Goal: Task Accomplishment & Management: Complete application form

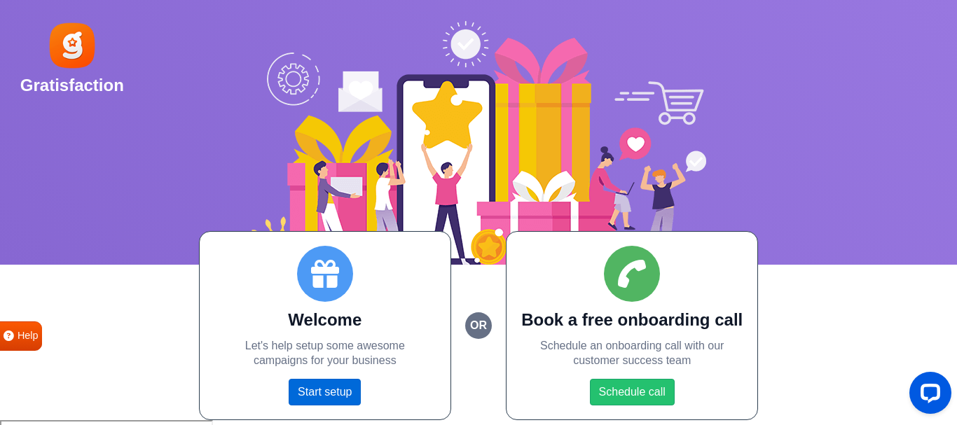
click at [336, 394] on link "Start setup" at bounding box center [325, 392] width 72 height 27
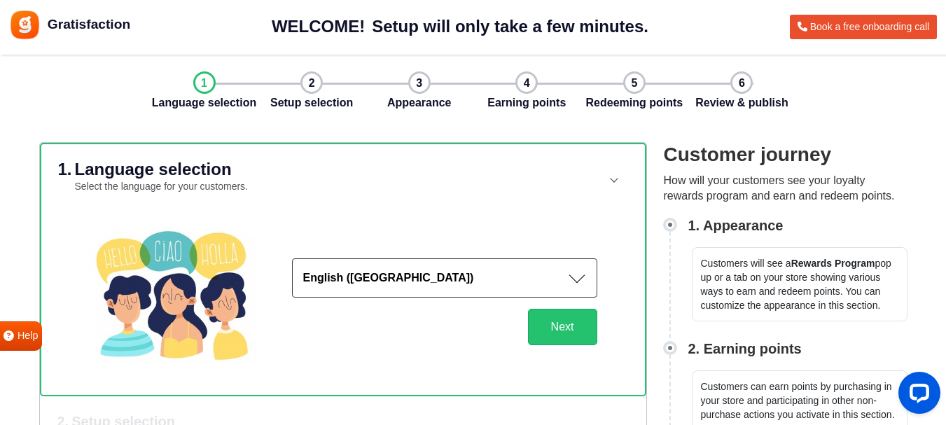
click at [390, 289] on button "English (US)" at bounding box center [444, 277] width 305 height 39
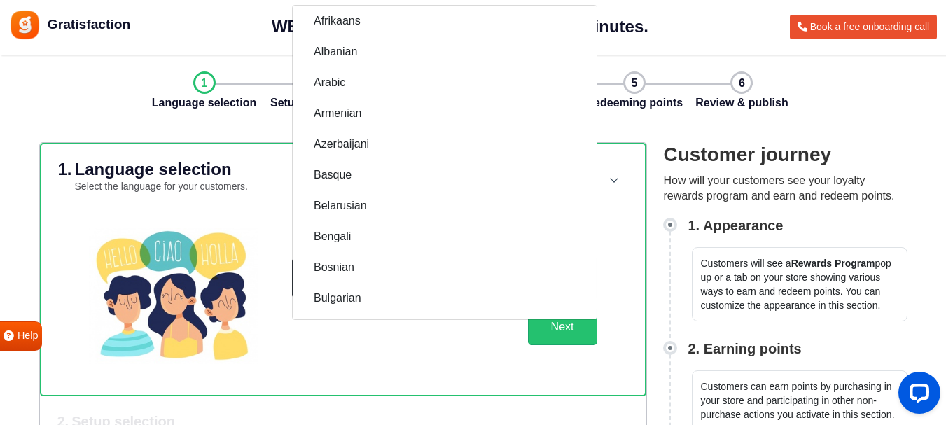
click at [257, 326] on img at bounding box center [174, 296] width 170 height 136
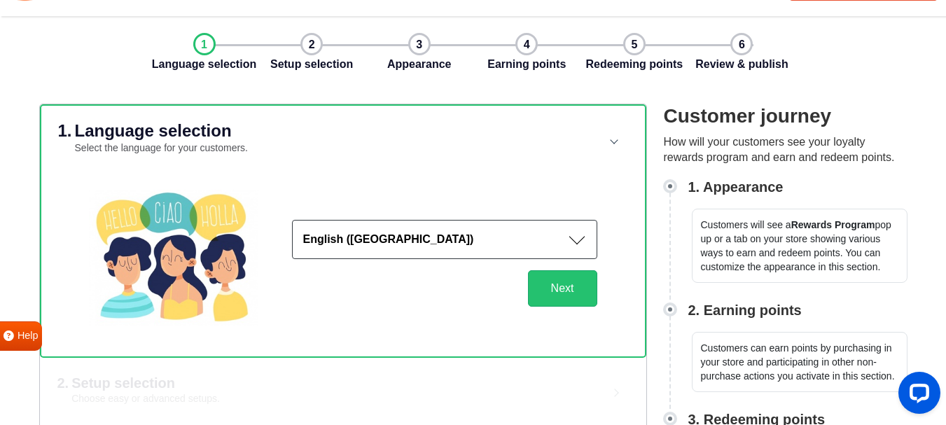
scroll to position [93, 0]
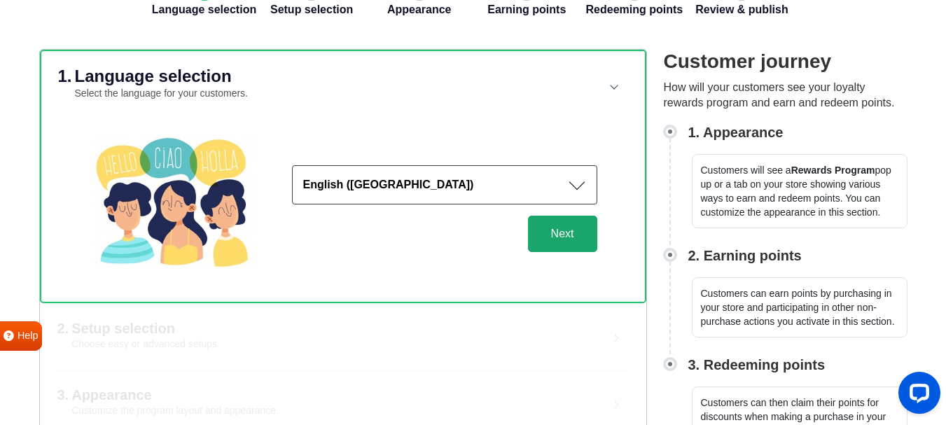
click at [554, 245] on button "Next" at bounding box center [562, 234] width 69 height 36
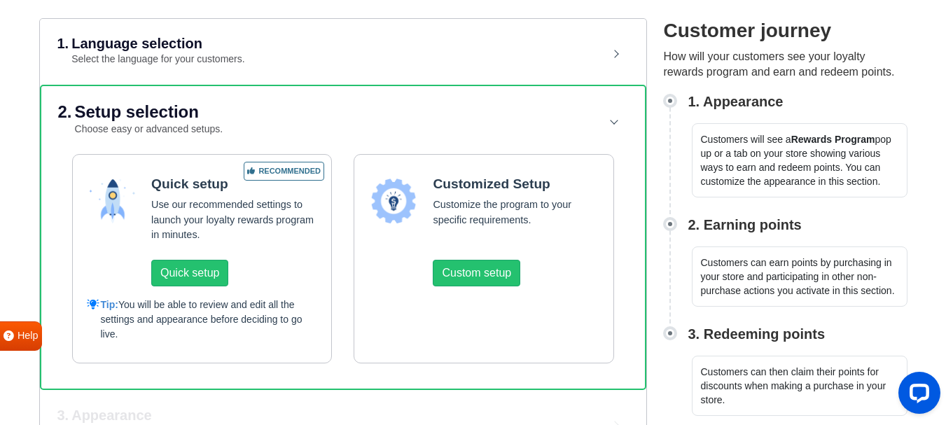
scroll to position [140, 0]
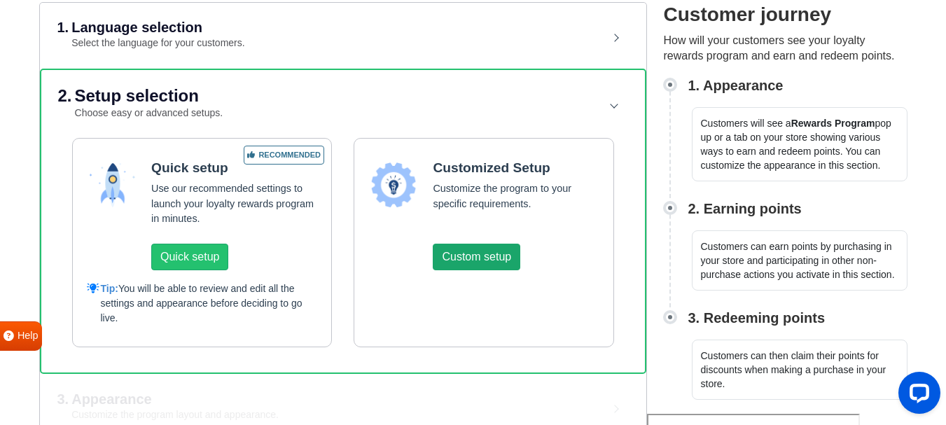
click at [503, 263] on button "Custom setup" at bounding box center [477, 257] width 88 height 27
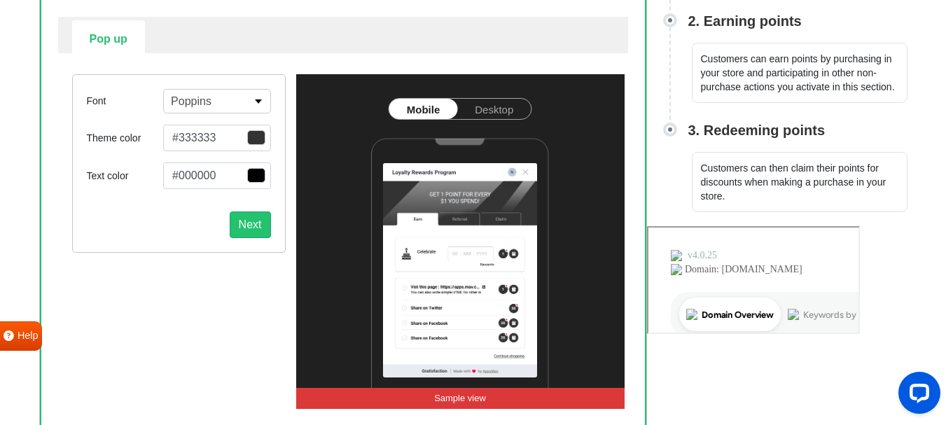
scroll to position [327, 0]
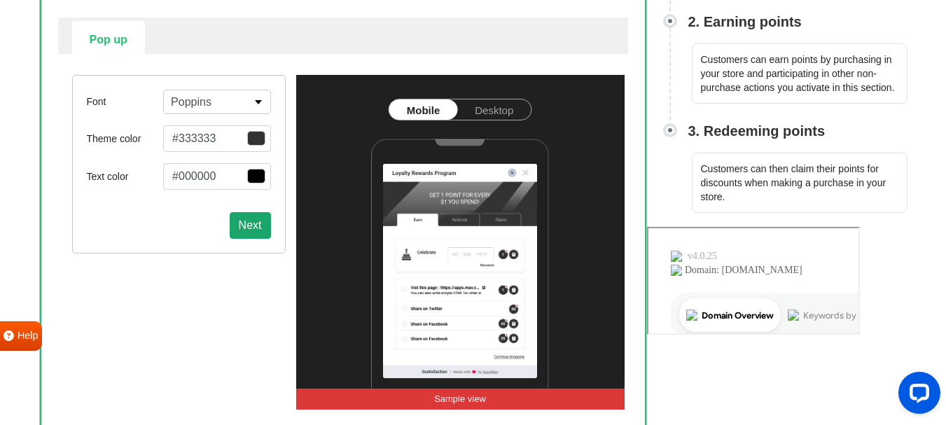
click at [250, 235] on button "Next" at bounding box center [250, 225] width 41 height 27
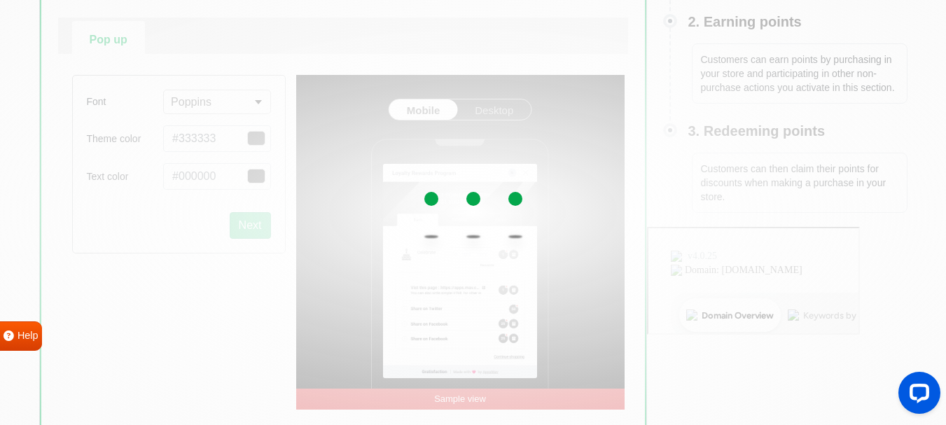
select select "right"
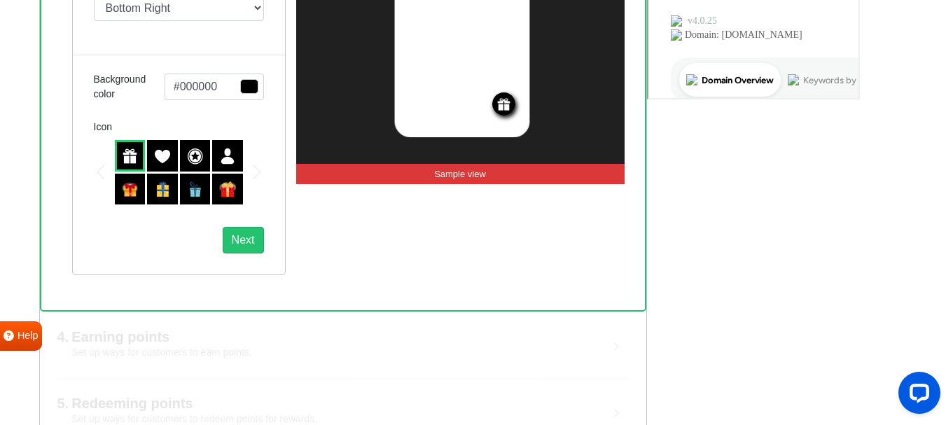
scroll to position [597, 0]
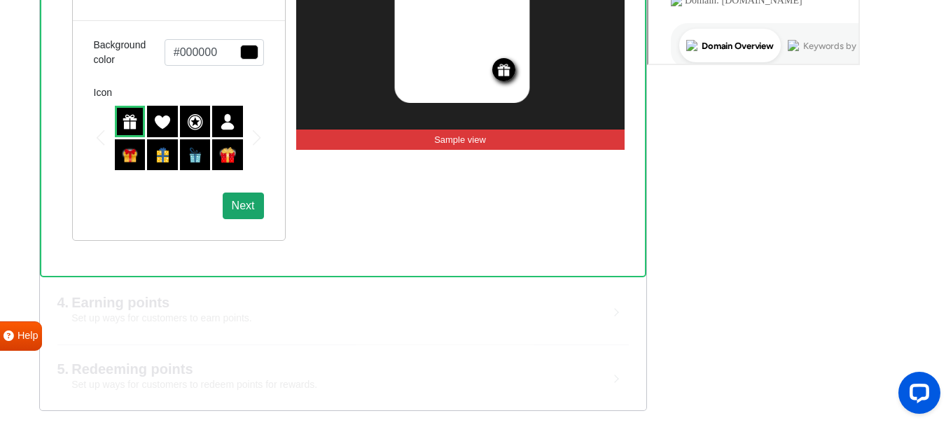
click at [243, 217] on button "Next" at bounding box center [243, 206] width 41 height 27
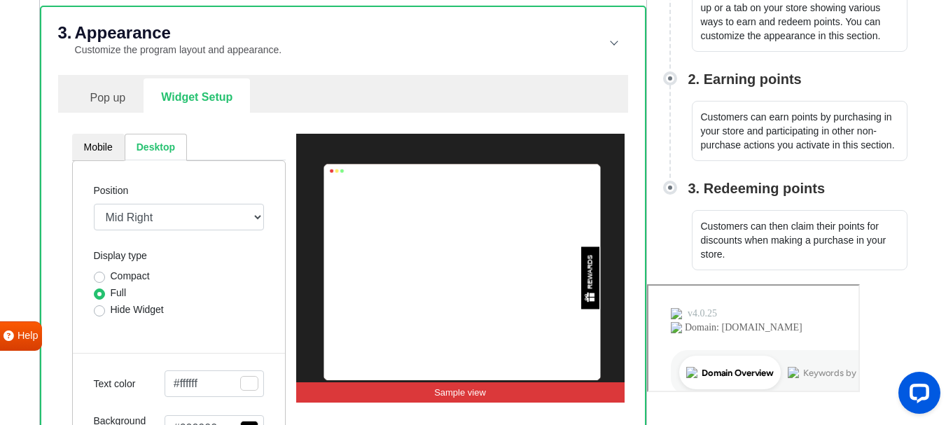
scroll to position [550, 0]
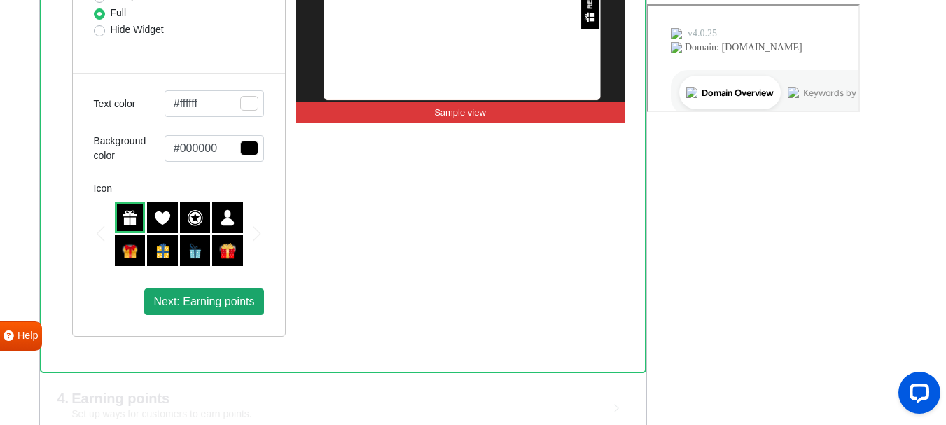
click at [203, 297] on span "Next: Earning points" at bounding box center [203, 302] width 101 height 12
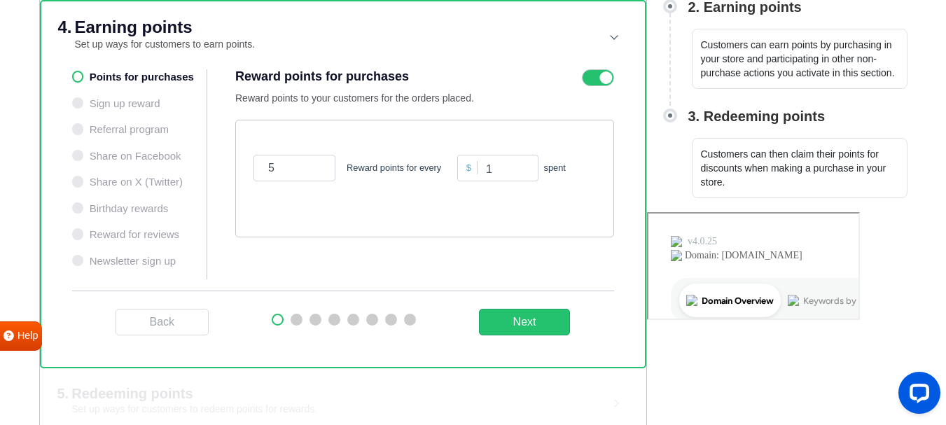
scroll to position [319, 0]
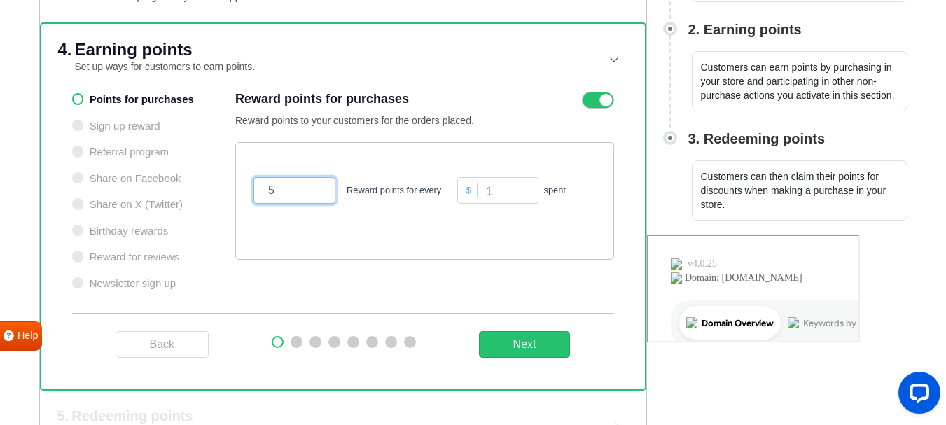
click at [292, 195] on input "5" at bounding box center [295, 190] width 82 height 27
click at [469, 191] on div "$" at bounding box center [469, 190] width 17 height 13
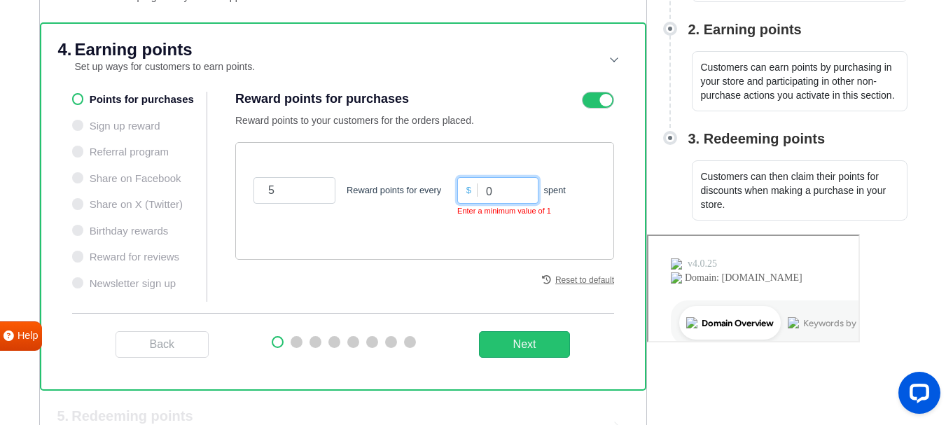
click at [525, 198] on input "0" at bounding box center [497, 190] width 81 height 27
type input "1"
click at [524, 188] on input "1" at bounding box center [497, 190] width 81 height 27
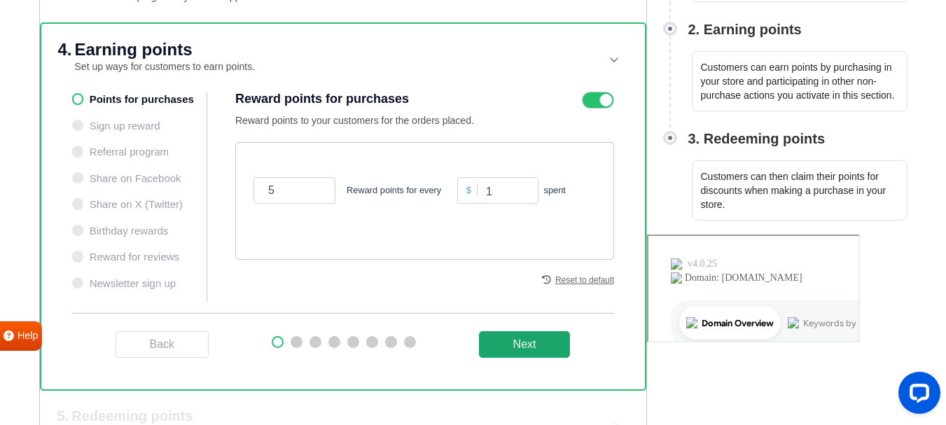
click at [547, 352] on button "Next" at bounding box center [525, 344] width 92 height 27
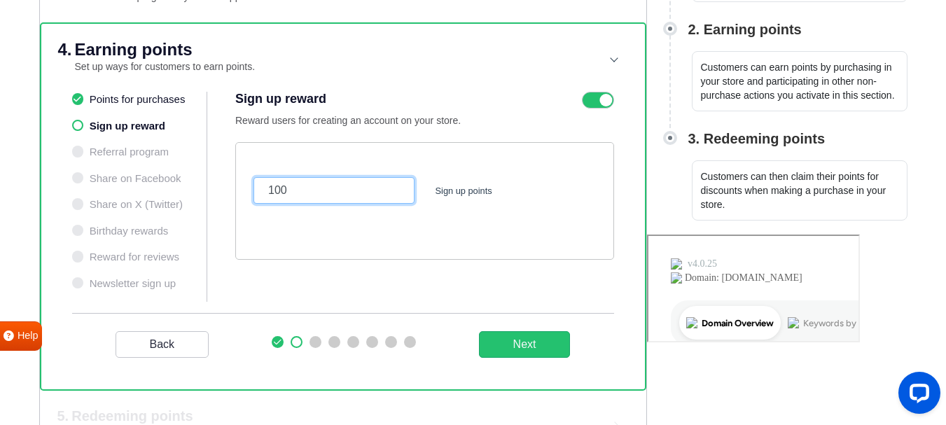
click at [309, 193] on input "100" at bounding box center [334, 190] width 161 height 27
type input "10"
click at [492, 247] on div "10 Sign up points" at bounding box center [424, 201] width 379 height 118
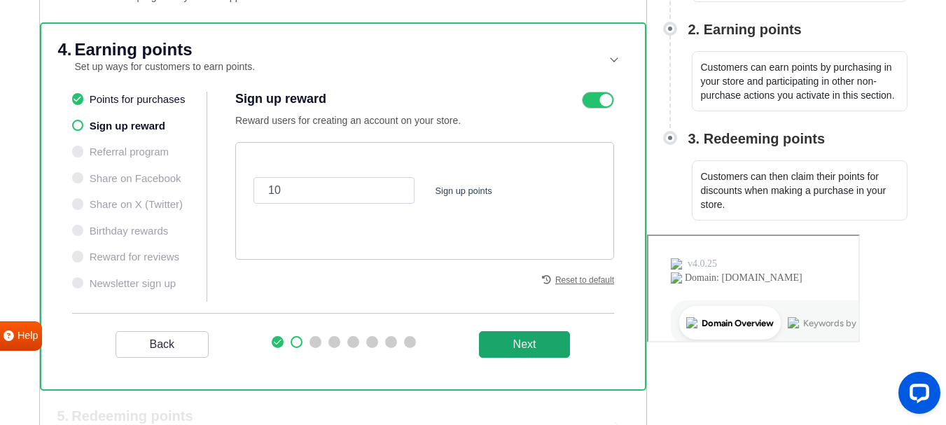
click at [527, 345] on button "Next" at bounding box center [525, 344] width 92 height 27
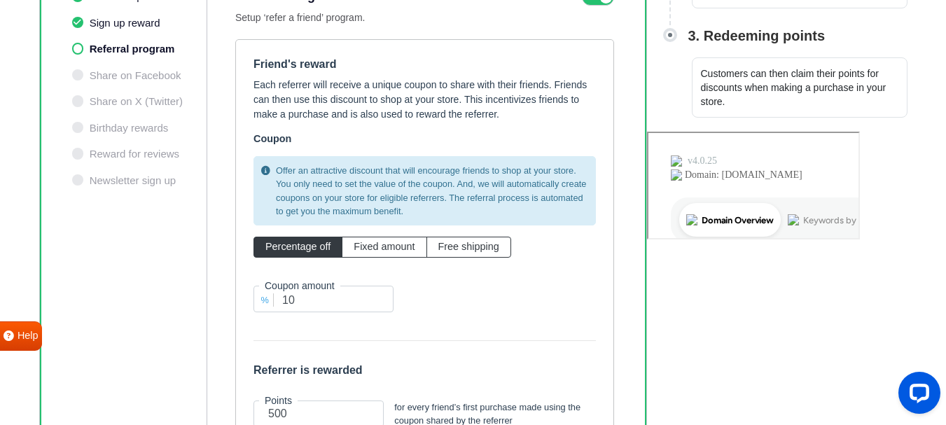
scroll to position [506, 0]
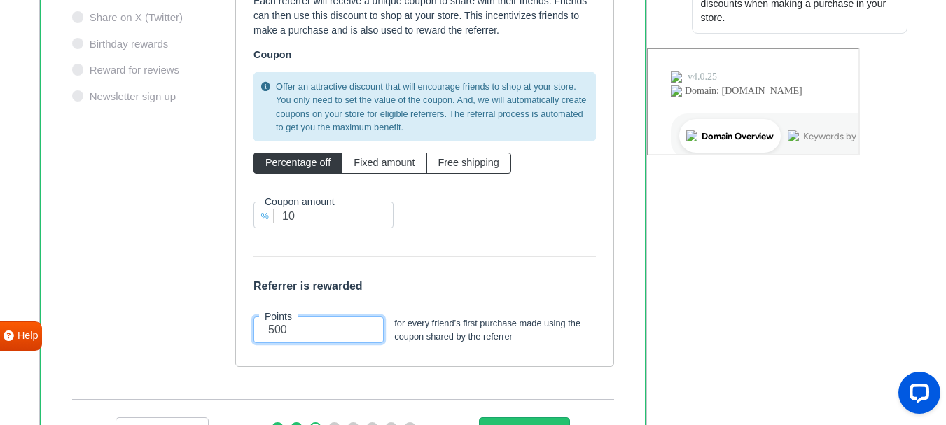
click at [311, 328] on input "500" at bounding box center [319, 330] width 130 height 27
type input "50"
click at [403, 288] on h6 "Referrer is rewarded" at bounding box center [425, 286] width 343 height 13
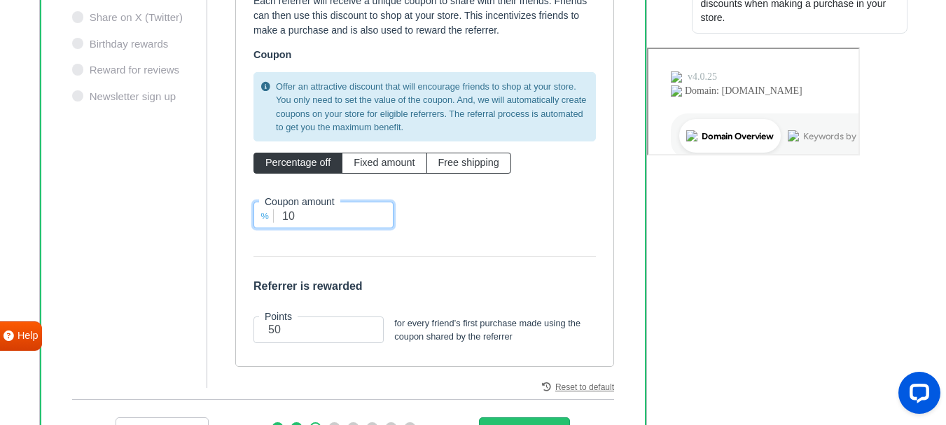
click at [295, 219] on input "10" at bounding box center [324, 215] width 140 height 27
type input "1"
type input "5"
click at [436, 247] on form "Friend's reward Each referrer will receive a unique coupon to share with their …" at bounding box center [425, 160] width 343 height 375
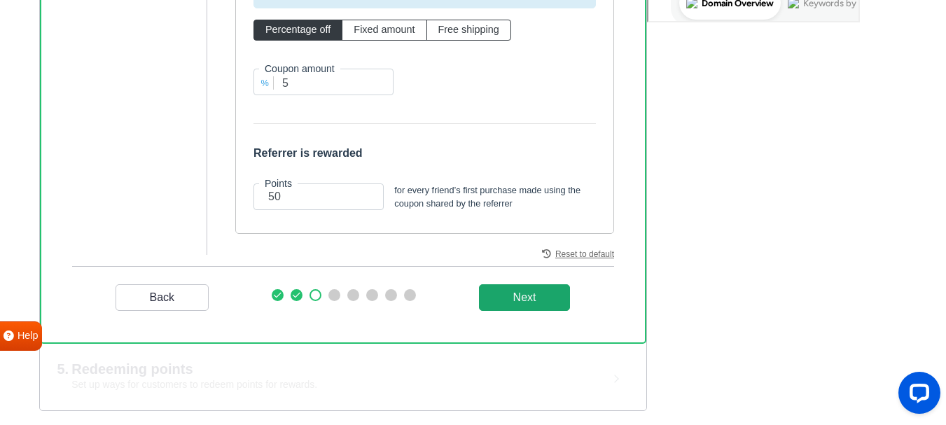
click at [503, 296] on _program "Next" at bounding box center [525, 297] width 92 height 27
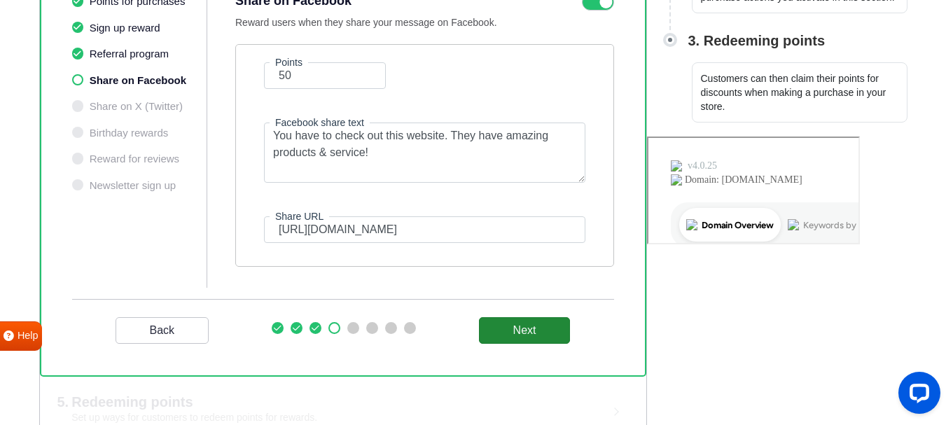
scroll to position [357, 0]
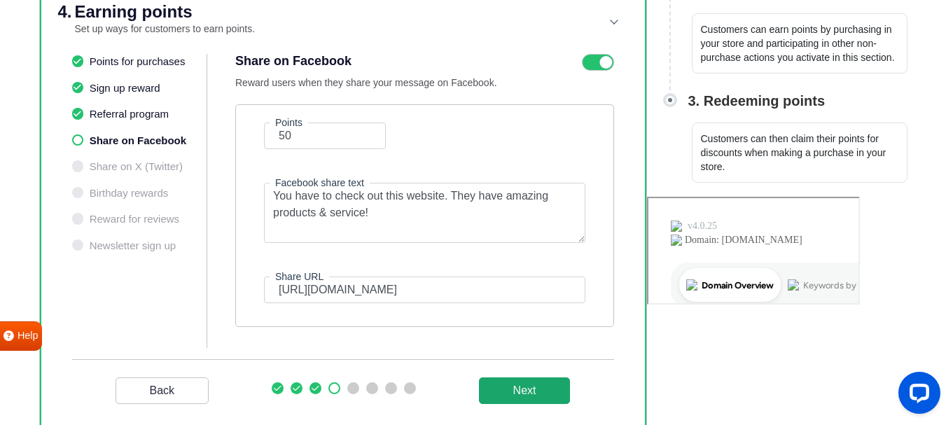
click at [530, 394] on button "Next" at bounding box center [525, 391] width 92 height 27
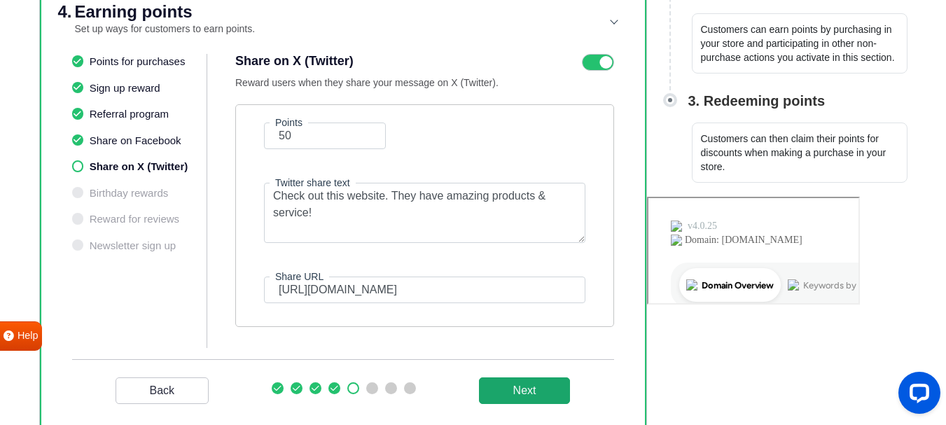
click at [530, 388] on button "Next" at bounding box center [525, 391] width 92 height 27
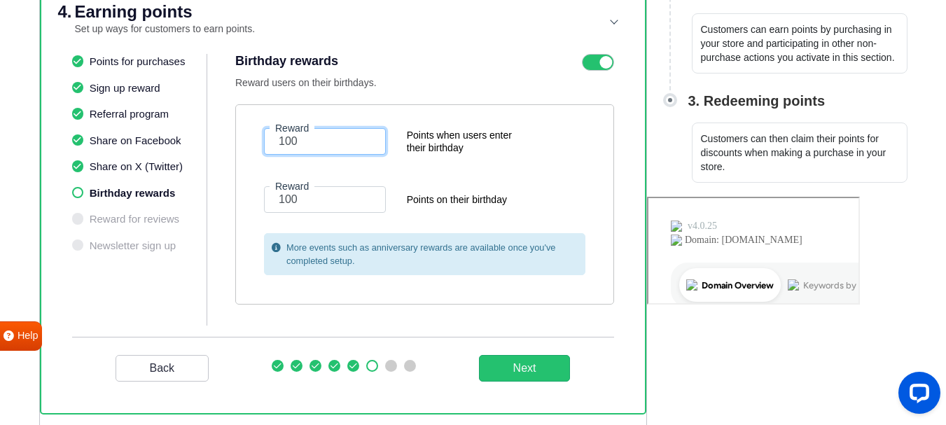
click at [315, 137] on input "100" at bounding box center [325, 141] width 122 height 27
type input "1"
type input "60"
click at [312, 192] on label "Reward" at bounding box center [292, 186] width 45 height 15
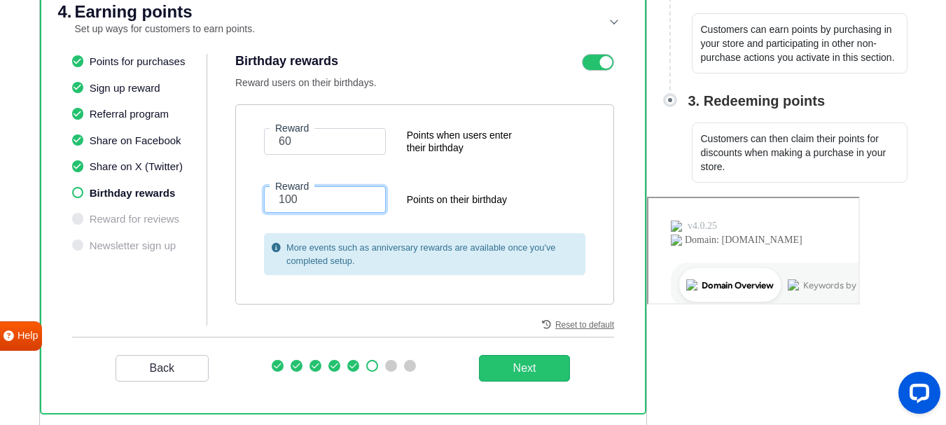
click at [312, 192] on input "100" at bounding box center [325, 199] width 122 height 27
type input "1"
type input "60"
click at [513, 379] on button "Next" at bounding box center [525, 368] width 92 height 27
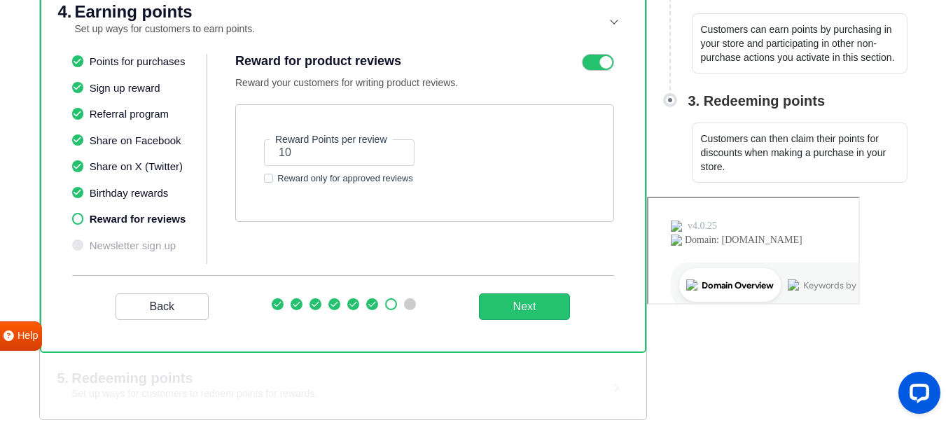
click at [273, 181] on div "Reward only for approved reviews" at bounding box center [392, 178] width 257 height 13
click at [277, 178] on label "Reward only for approved reviews" at bounding box center [345, 178] width 136 height 13
click at [272, 178] on input "Reward only for approved reviews" at bounding box center [268, 177] width 9 height 11
checkbox input "true"
click at [323, 152] on input "10" at bounding box center [339, 152] width 151 height 27
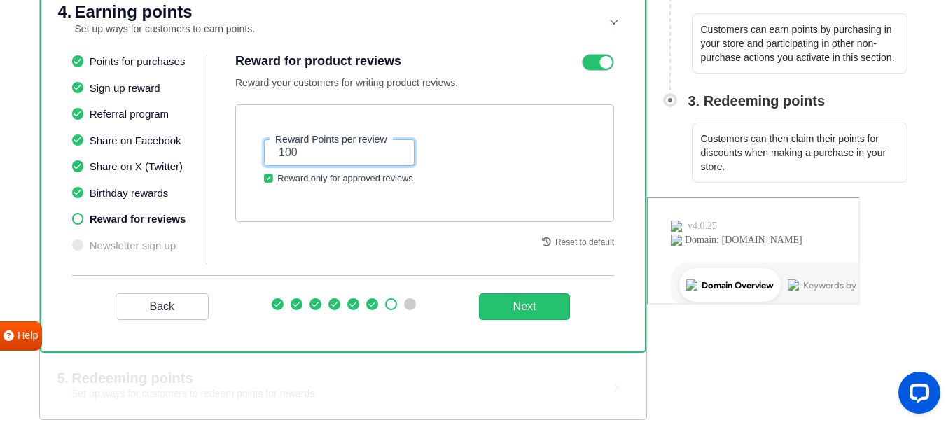
type input "100"
click at [481, 206] on div "Reward Points per review 100 Reward only for approved reviews" at bounding box center [424, 163] width 379 height 118
click at [526, 303] on button "Next" at bounding box center [525, 307] width 92 height 27
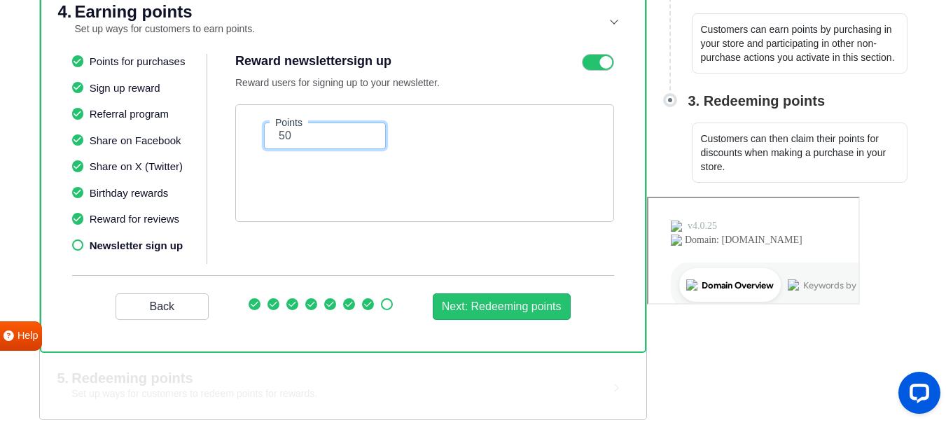
click at [296, 137] on input "50" at bounding box center [325, 136] width 122 height 27
type input "5"
type input "20"
click at [557, 133] on form "Points 20" at bounding box center [425, 136] width 343 height 27
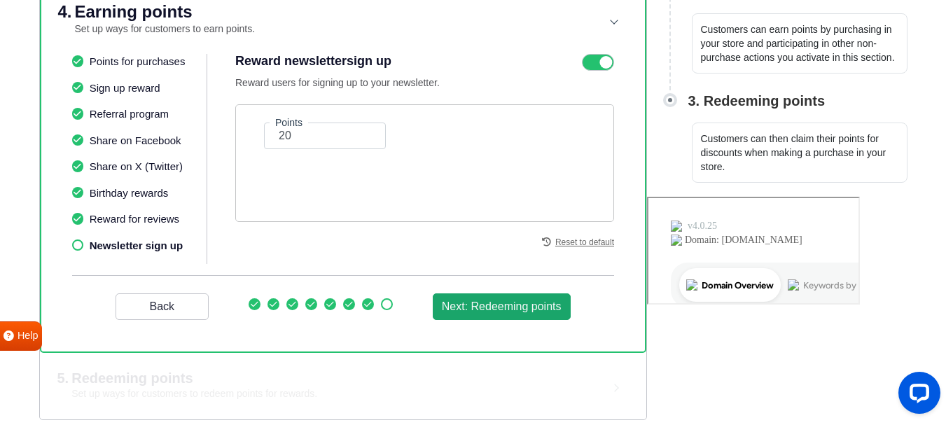
click at [521, 305] on button "Next: Redeeming points" at bounding box center [502, 307] width 138 height 27
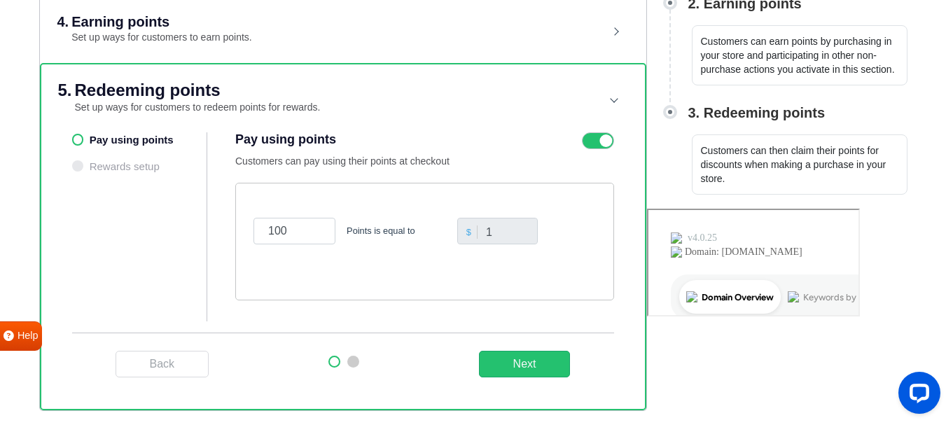
scroll to position [345, 0]
click at [506, 237] on input "1" at bounding box center [497, 231] width 81 height 27
click at [499, 361] on button "Next" at bounding box center [525, 364] width 92 height 27
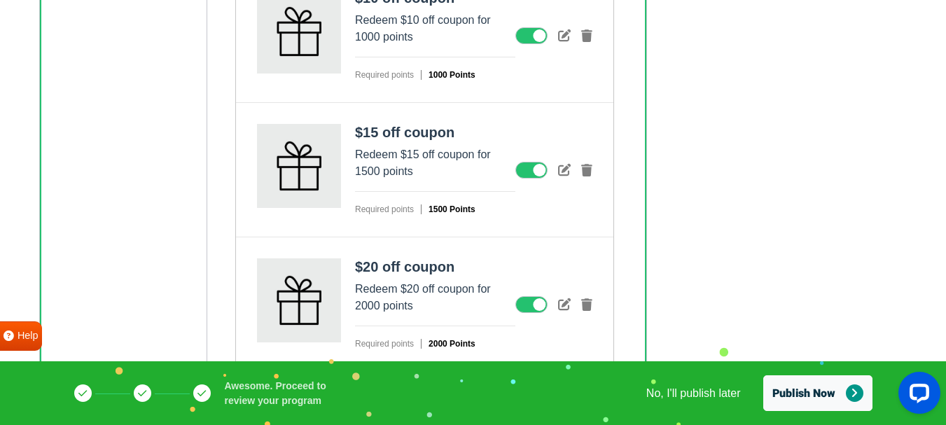
scroll to position [719, 0]
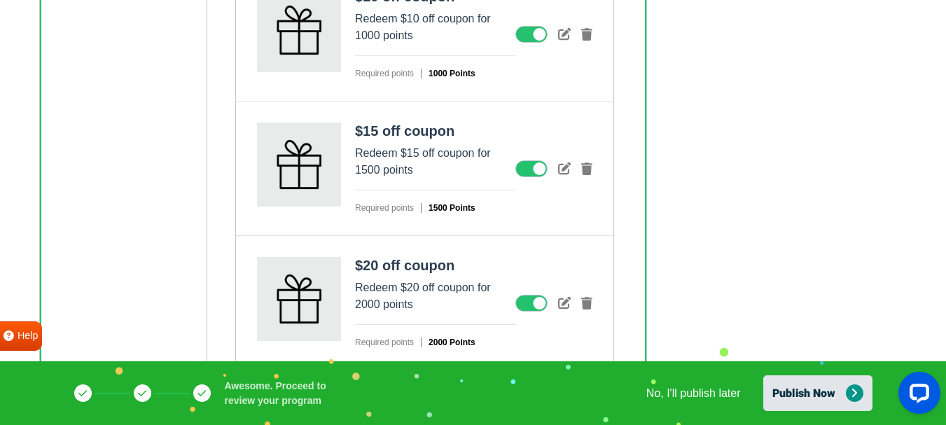
click at [794, 387] on button "Publish Now" at bounding box center [818, 393] width 109 height 36
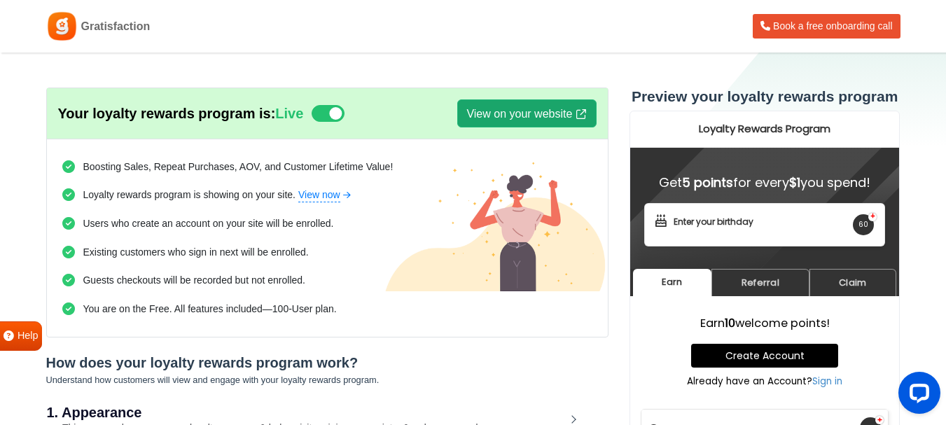
click at [530, 123] on link "View on your website" at bounding box center [526, 113] width 139 height 28
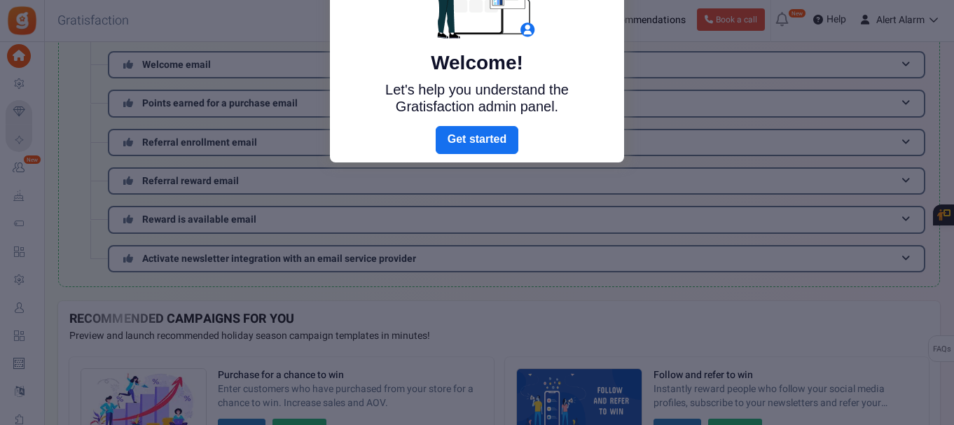
scroll to position [81, 0]
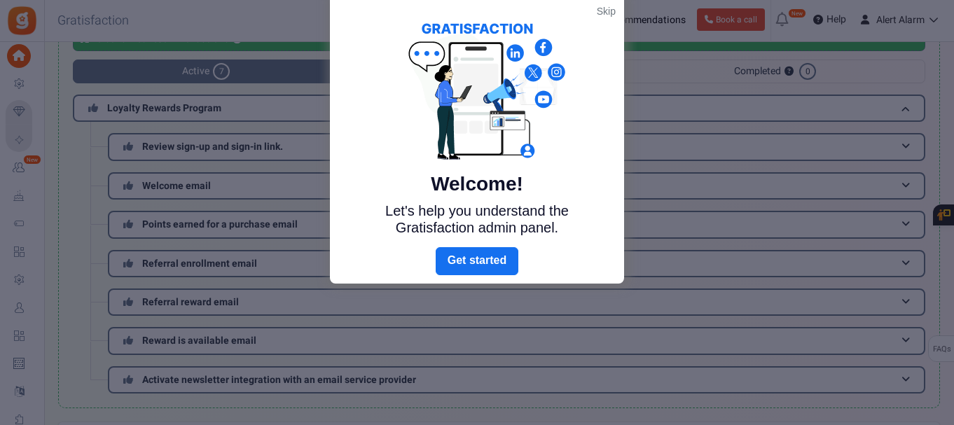
click at [600, 11] on link "Skip" at bounding box center [606, 11] width 19 height 14
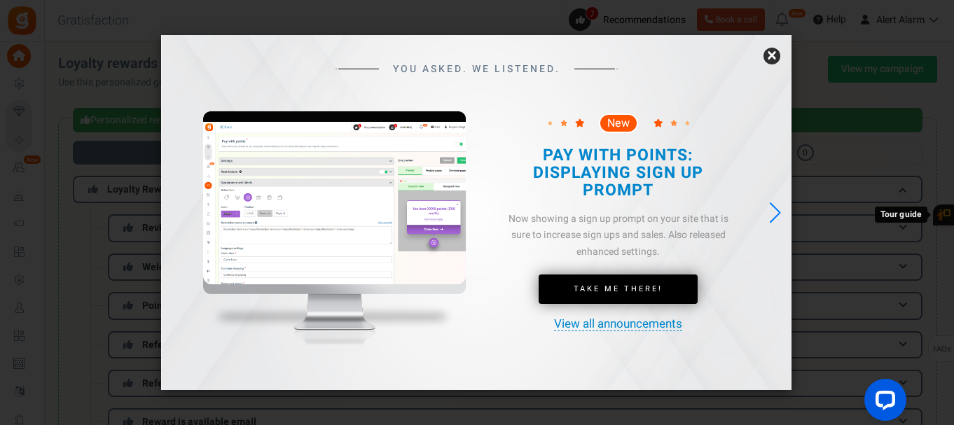
scroll to position [0, 0]
click at [768, 58] on link "×" at bounding box center [772, 56] width 17 height 17
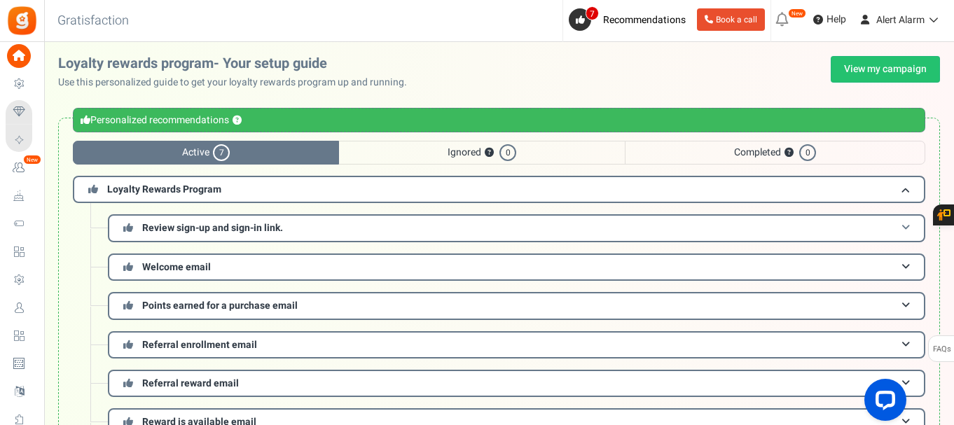
click at [530, 225] on h3 "Review sign-up and sign-in link." at bounding box center [516, 227] width 817 height 27
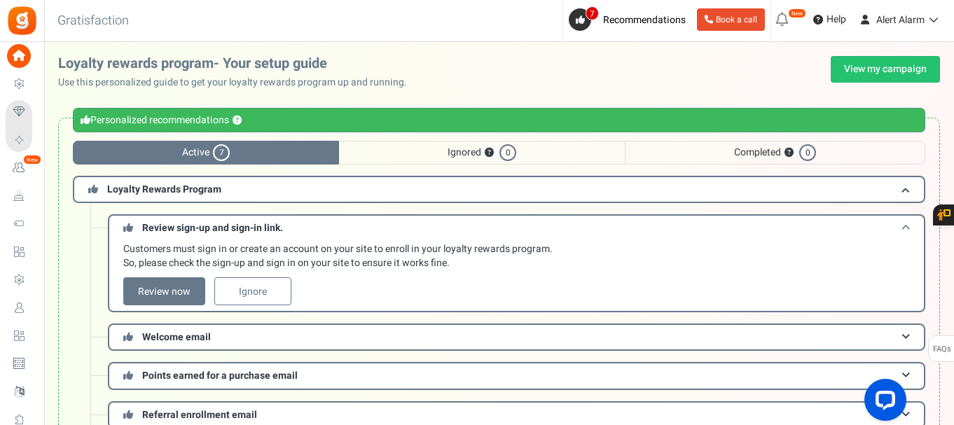
click at [530, 225] on h3 "Review sign-up and sign-in link." at bounding box center [516, 227] width 817 height 26
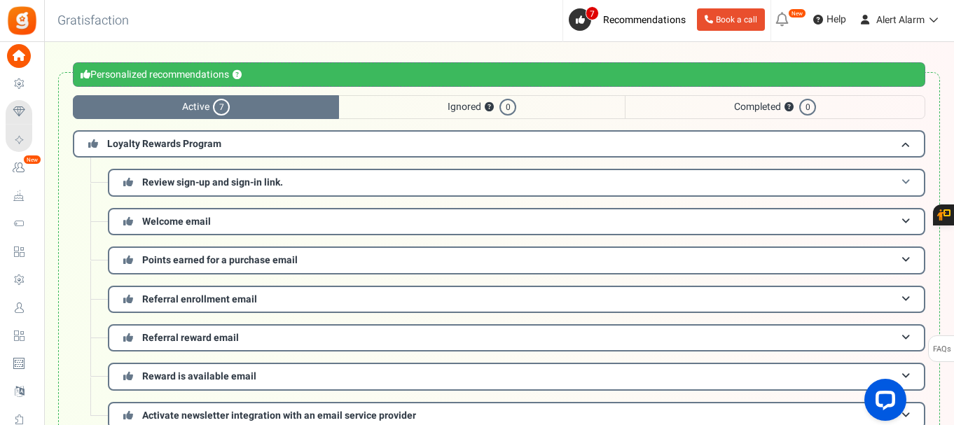
scroll to position [94, 0]
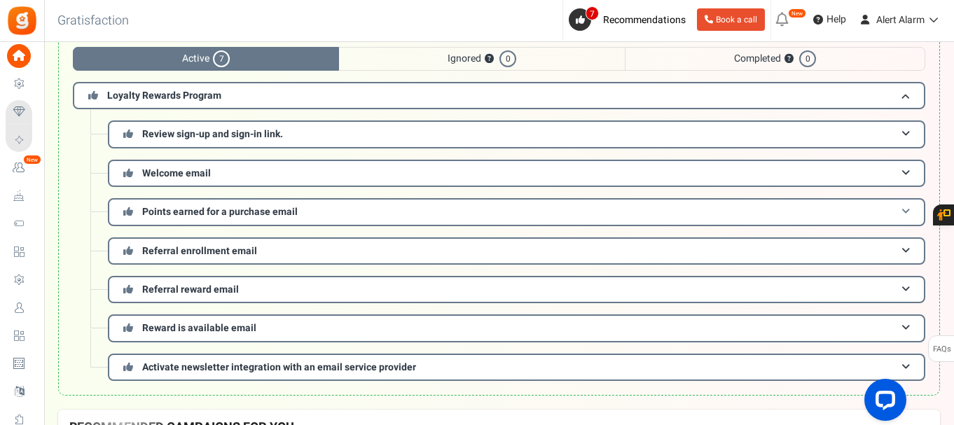
click at [305, 204] on h3 "Points earned for a purchase email" at bounding box center [516, 211] width 817 height 27
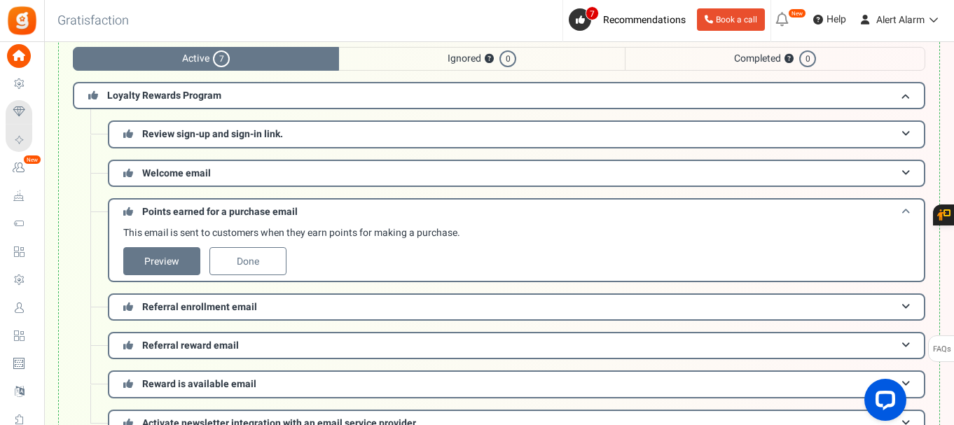
click at [322, 208] on h3 "Points earned for a purchase email" at bounding box center [516, 211] width 817 height 26
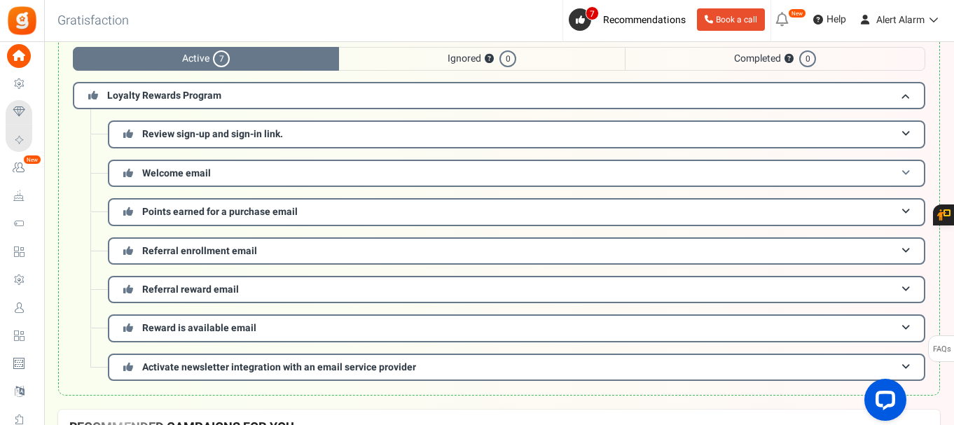
click at [296, 176] on h3 "Welcome email" at bounding box center [516, 173] width 817 height 27
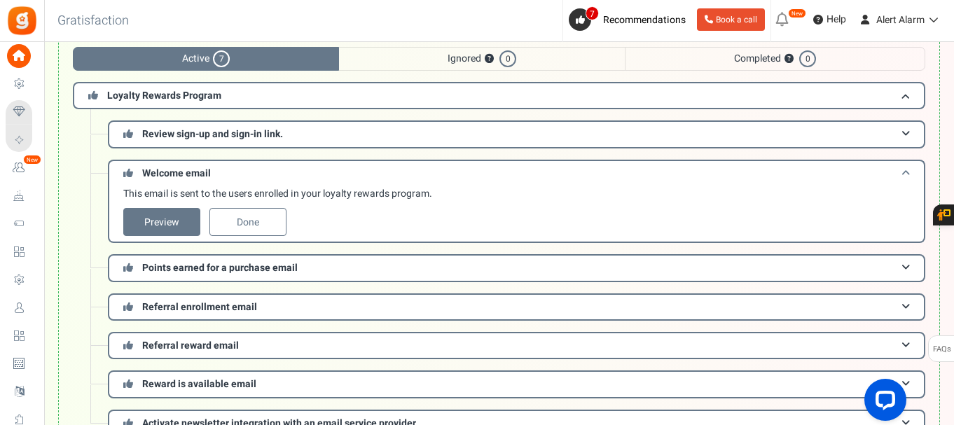
click at [296, 176] on h3 "Welcome email" at bounding box center [516, 173] width 817 height 26
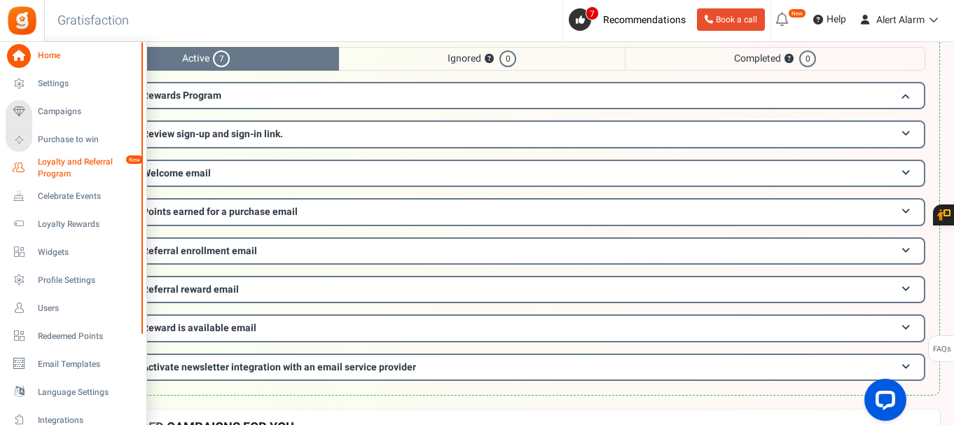
click at [53, 171] on span "Loyalty and Referral Program" at bounding box center [89, 168] width 102 height 24
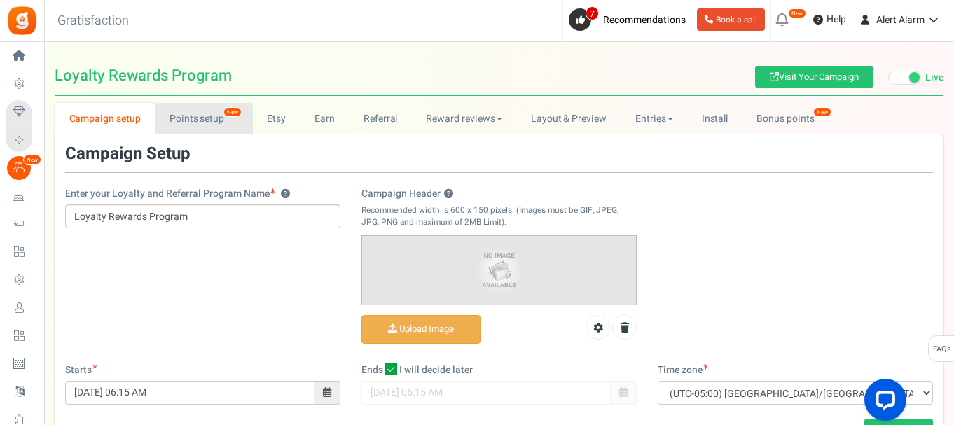
click at [209, 123] on link "Points setup New" at bounding box center [203, 119] width 97 height 32
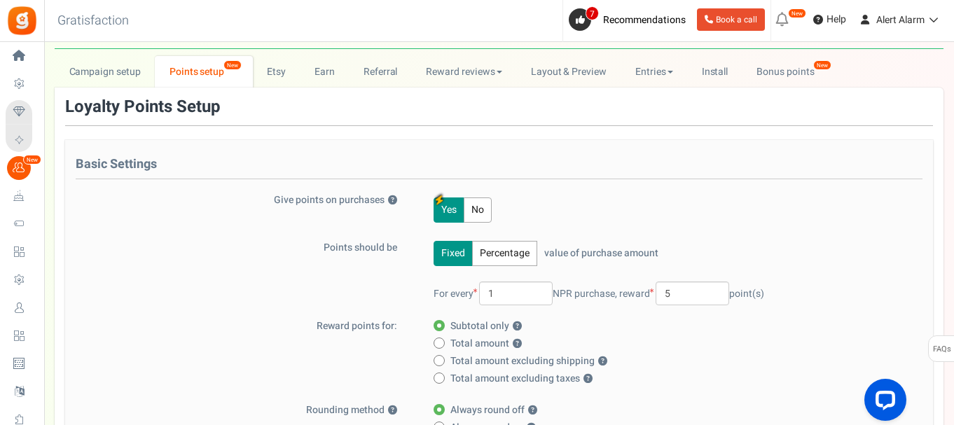
scroll to position [93, 0]
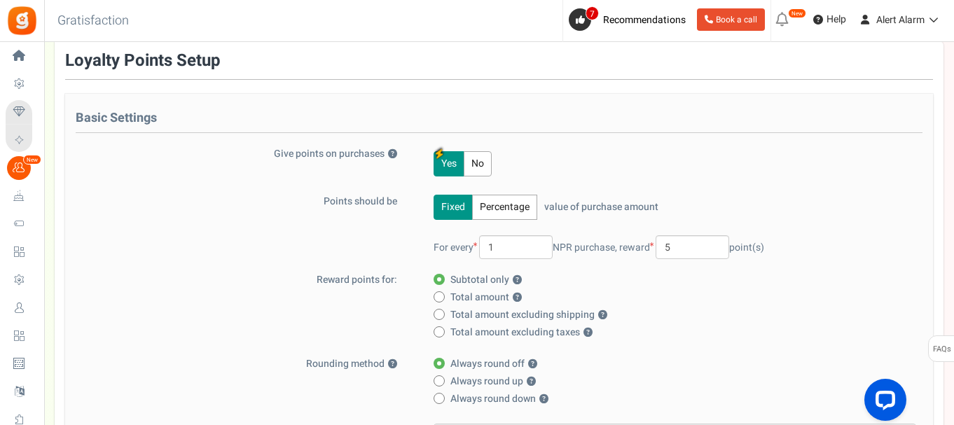
click at [621, 287] on label "Subtotal only ?" at bounding box center [671, 280] width 474 height 14
click at [443, 285] on input "Subtotal only ?" at bounding box center [438, 280] width 9 height 9
click at [677, 249] on input "5" at bounding box center [693, 247] width 74 height 24
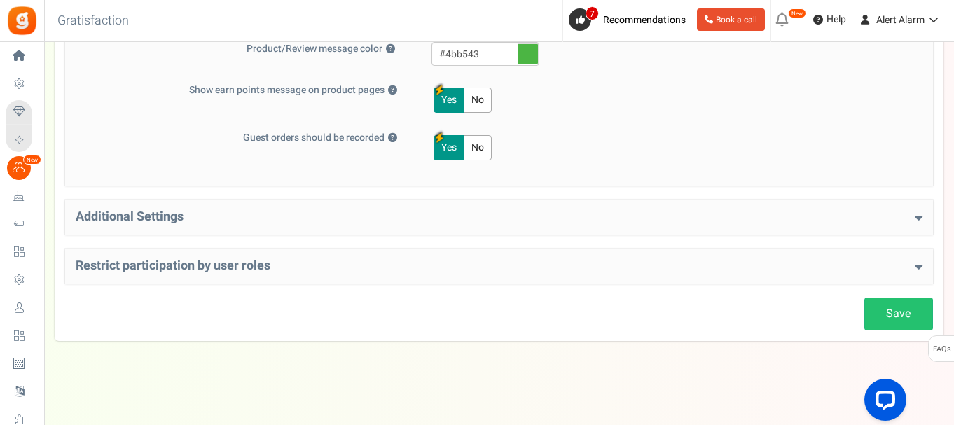
scroll to position [722, 0]
type input "1"
click at [739, 221] on h4 "Additional Settings" at bounding box center [499, 216] width 847 height 14
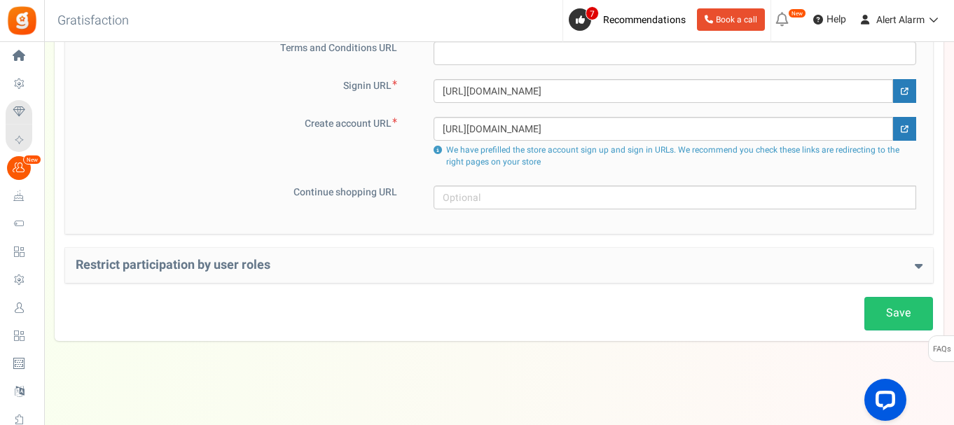
scroll to position [1047, 0]
click at [885, 319] on link "Save" at bounding box center [898, 312] width 69 height 33
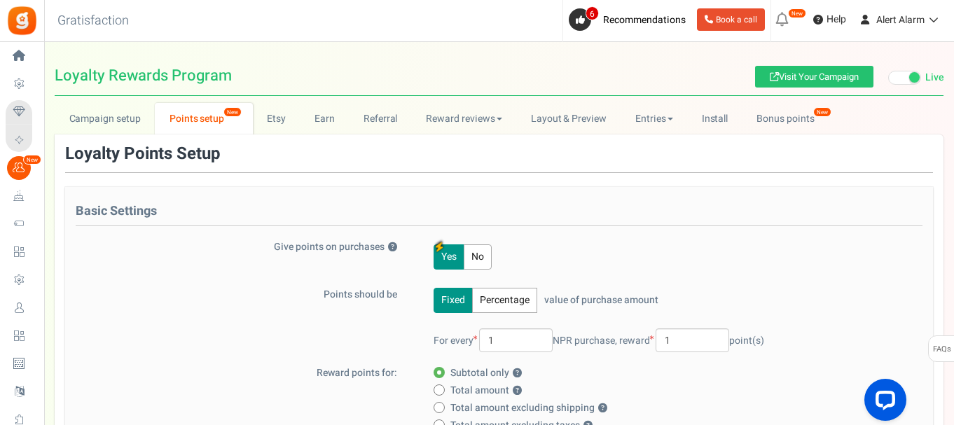
scroll to position [93, 0]
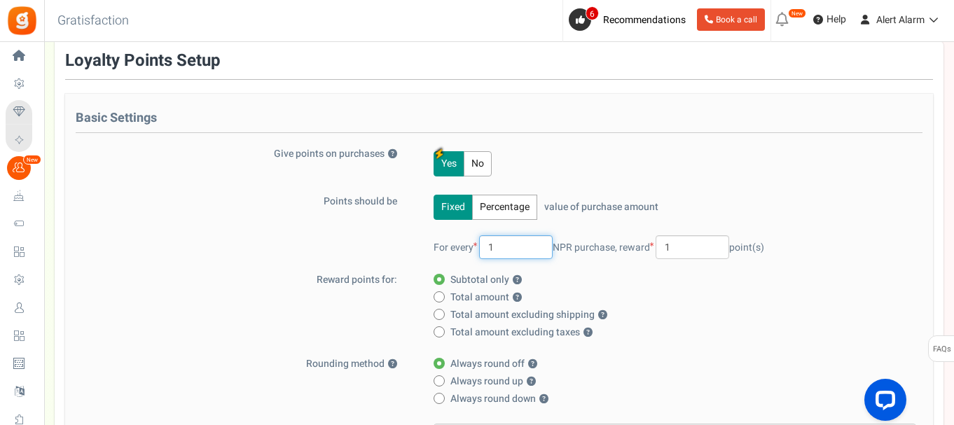
click at [501, 251] on input "1" at bounding box center [516, 247] width 74 height 24
type input "10"
click at [728, 204] on div "Fixed Percentage value of purchase amount 100 % of purchase amount. For every 1…" at bounding box center [666, 234] width 499 height 78
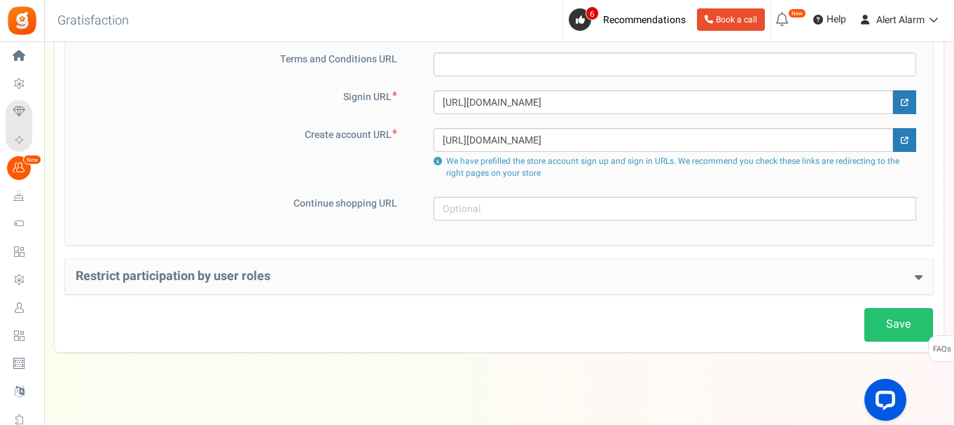
scroll to position [1047, 0]
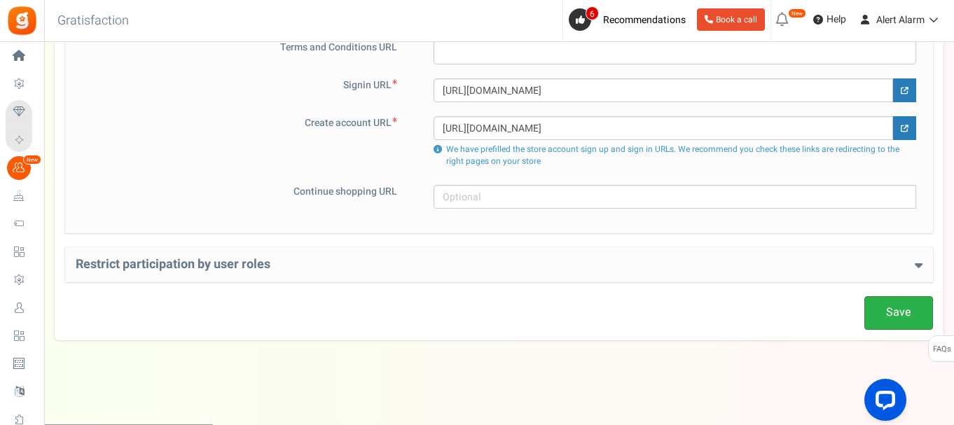
click at [897, 328] on link "Save" at bounding box center [898, 312] width 69 height 33
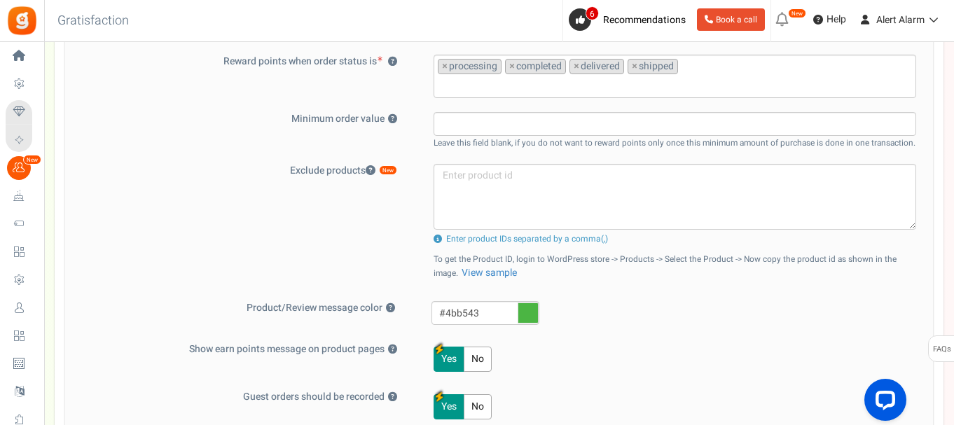
scroll to position [467, 0]
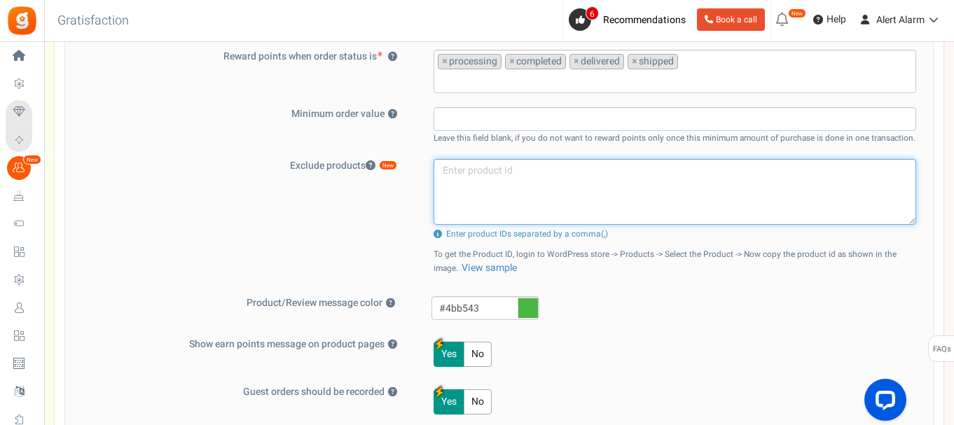
click at [493, 177] on textarea at bounding box center [675, 192] width 483 height 66
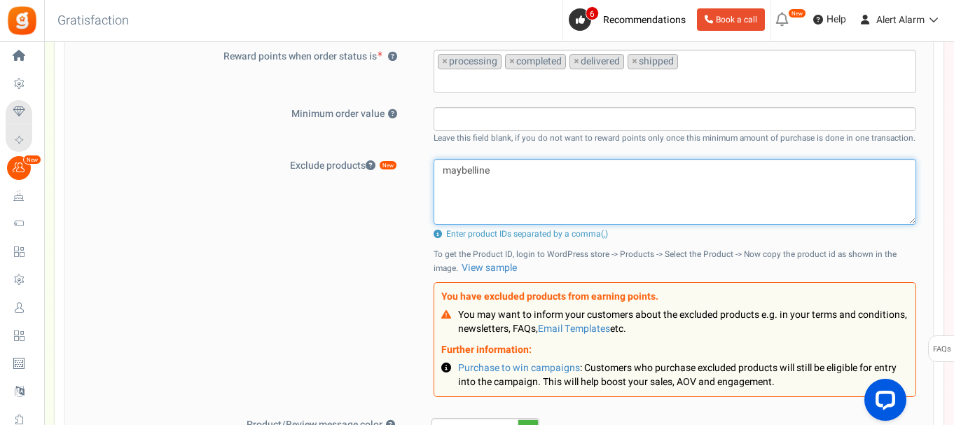
type textarea "maybelline"
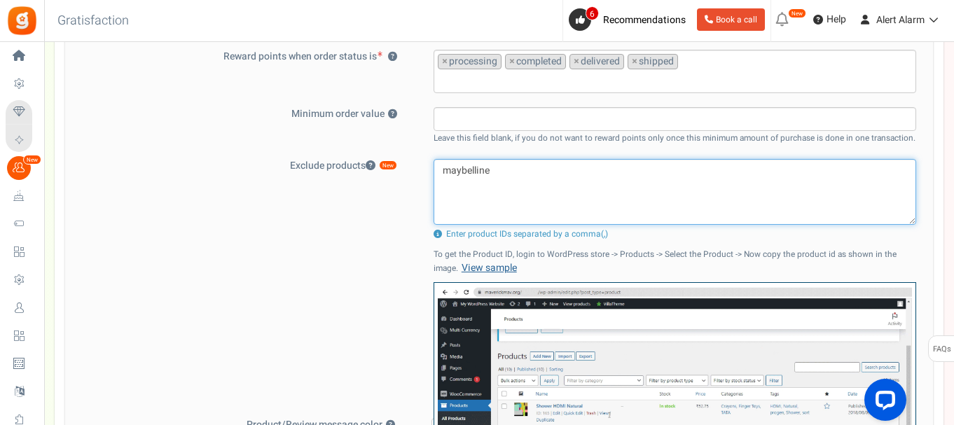
scroll to position [513, 0]
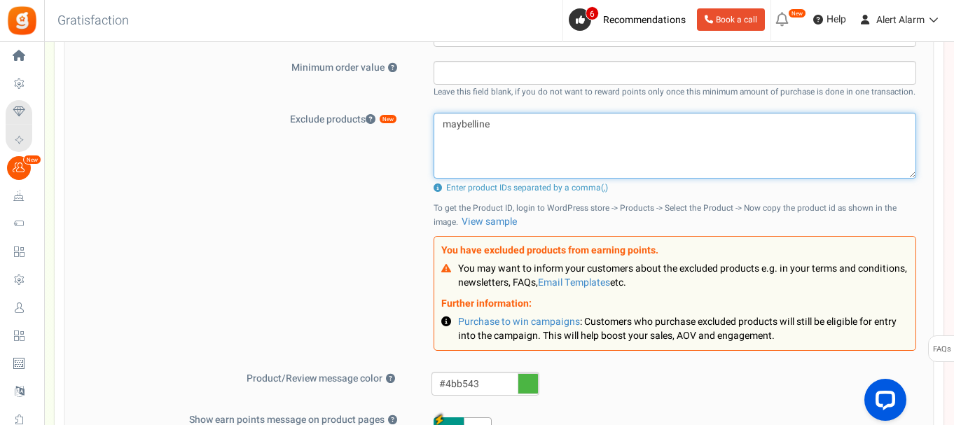
click at [478, 121] on textarea "maybelline" at bounding box center [675, 146] width 483 height 66
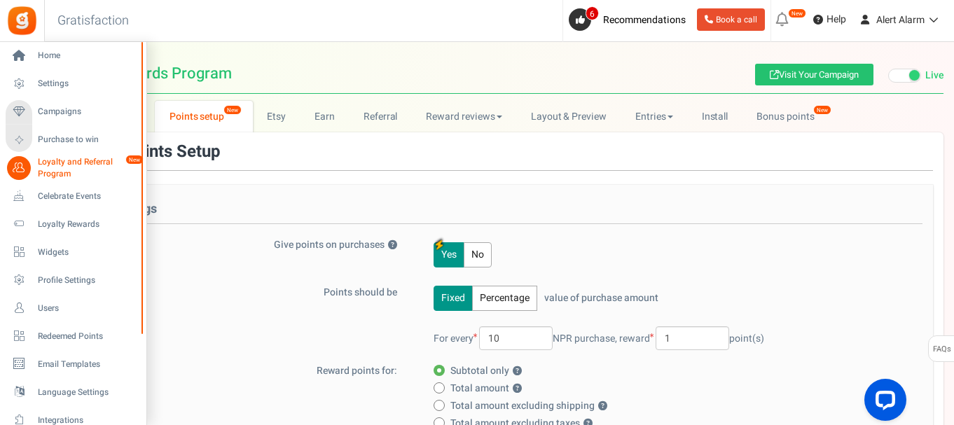
scroll to position [0, 0]
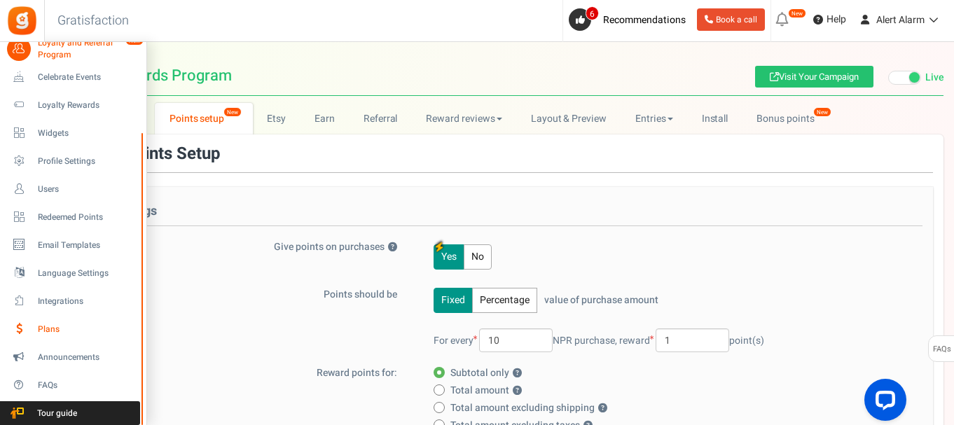
click at [52, 331] on span "Plans" at bounding box center [87, 330] width 98 height 12
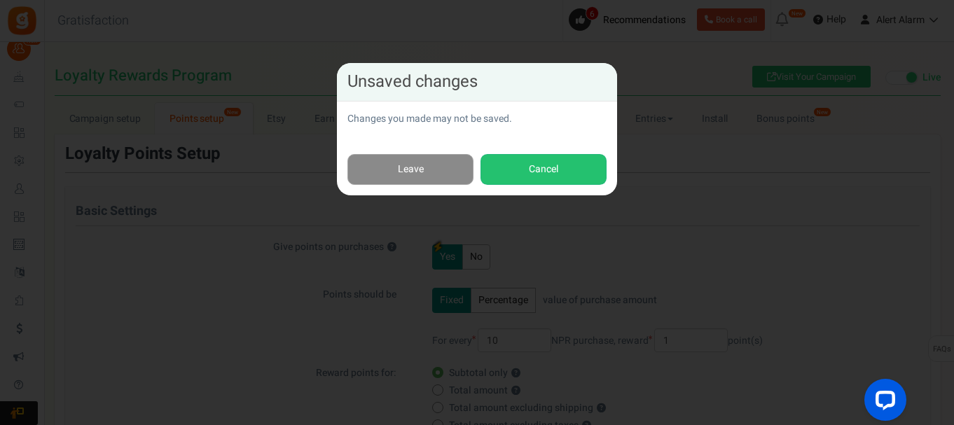
click at [386, 160] on link "Leave" at bounding box center [410, 170] width 126 height 32
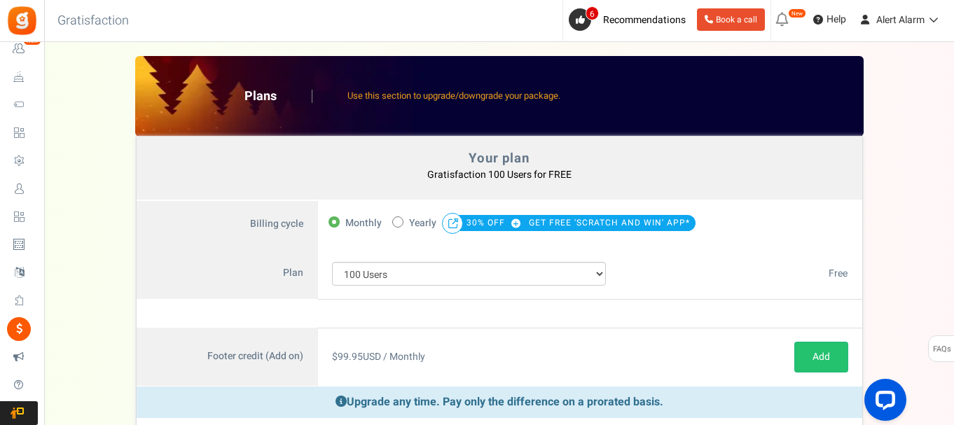
click at [523, 177] on b "Gratisfaction 100 Users for FREE You currently have: Active coupon" at bounding box center [499, 174] width 144 height 15
click at [522, 177] on b "Gratisfaction 100 Users for FREE You currently have: Active coupon" at bounding box center [499, 174] width 144 height 15
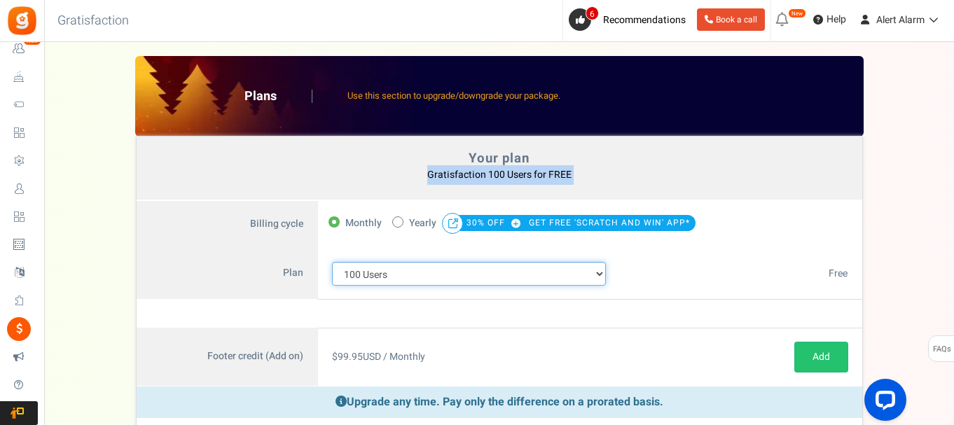
click at [439, 275] on select "100 Users 200 Users 500 Users 1000 Users 2000 Users 3000 Users 4000 Users 5000 …" at bounding box center [469, 274] width 275 height 24
click at [332, 262] on select "100 Users 200 Users 500 Users 1000 Users 2000 Users 3000 Users 4000 Users 5000 …" at bounding box center [469, 274] width 275 height 24
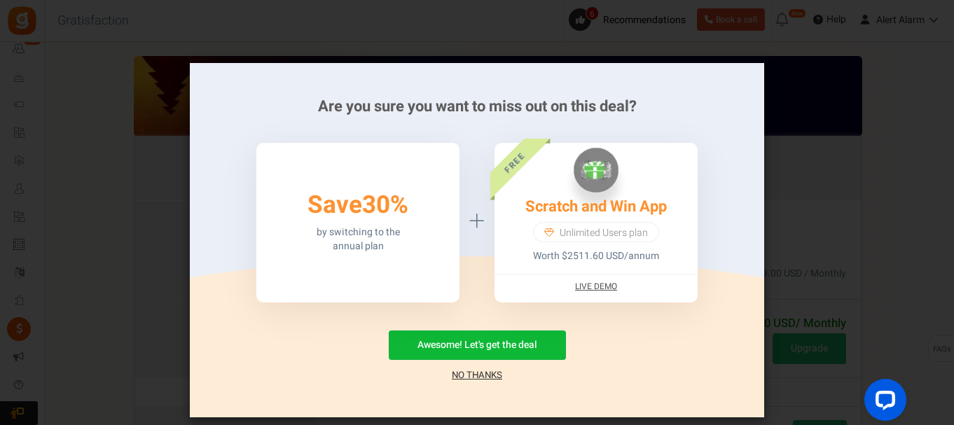
click at [849, 179] on div "Are you sure you want to miss out on this deal? 50% Save 30% by switching to th…" at bounding box center [477, 212] width 954 height 425
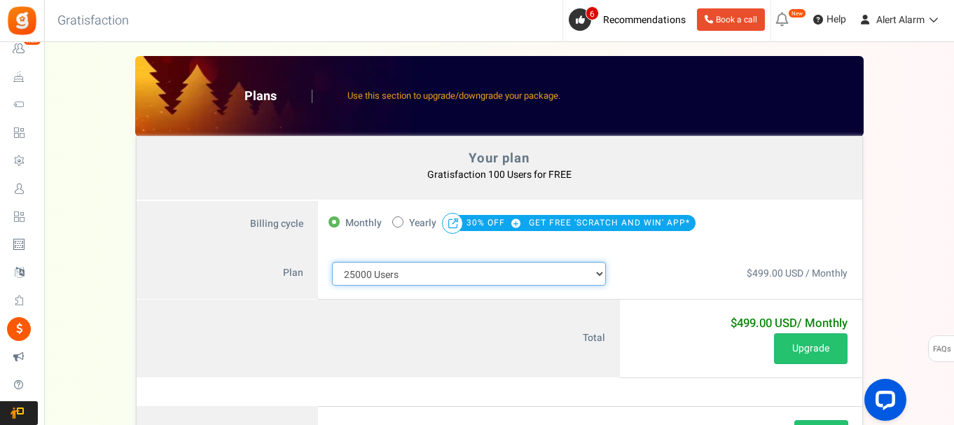
click at [457, 269] on select "100 Users 200 Users 500 Users 1000 Users 2000 Users 3000 Users 4000 Users 5000 …" at bounding box center [469, 274] width 275 height 24
click at [332, 262] on select "100 Users 200 Users 500 Users 1000 Users 2000 Users 3000 Users 4000 Users 5000 …" at bounding box center [469, 274] width 275 height 24
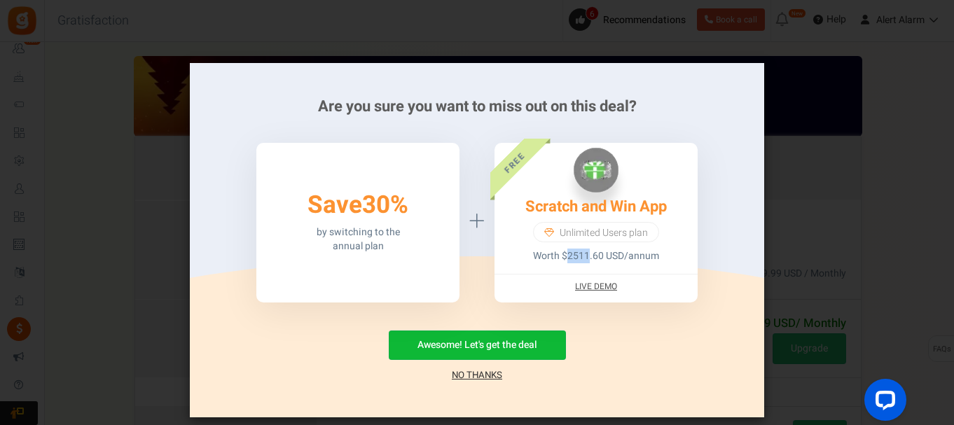
drag, startPoint x: 565, startPoint y: 256, endPoint x: 587, endPoint y: 255, distance: 22.4
click at [587, 255] on p "Worth $2511.60 USD/annum" at bounding box center [596, 256] width 126 height 14
click at [829, 255] on div "Are you sure you want to miss out on this deal? 50% Save 30% by switching to th…" at bounding box center [477, 212] width 954 height 425
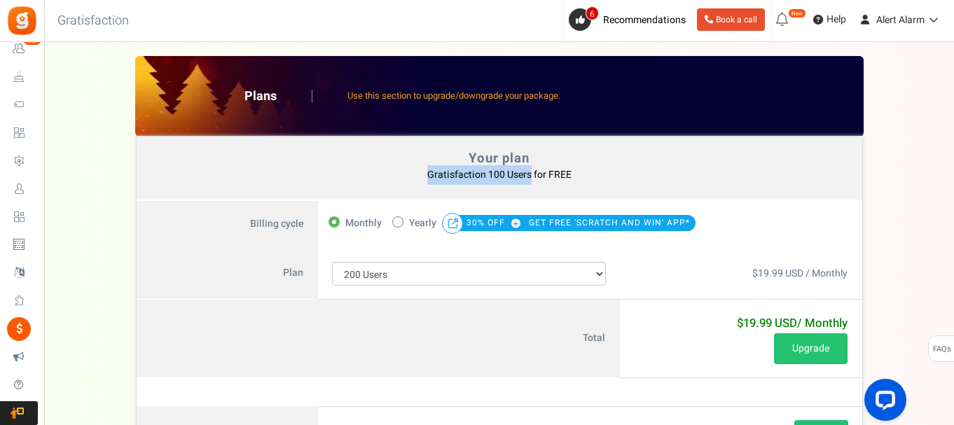
drag, startPoint x: 427, startPoint y: 170, endPoint x: 530, endPoint y: 172, distance: 103.7
click at [530, 172] on p "Gratisfaction 100 Users for FREE You currently have: Active coupon" at bounding box center [499, 175] width 696 height 20
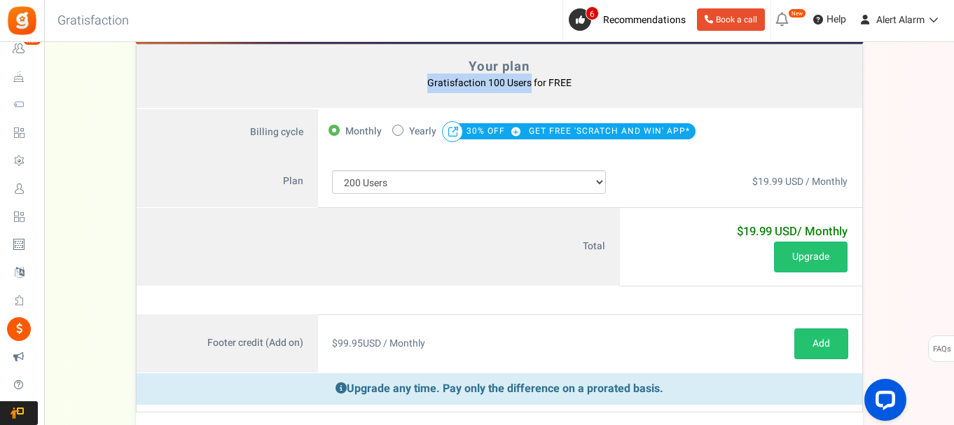
scroll to position [93, 0]
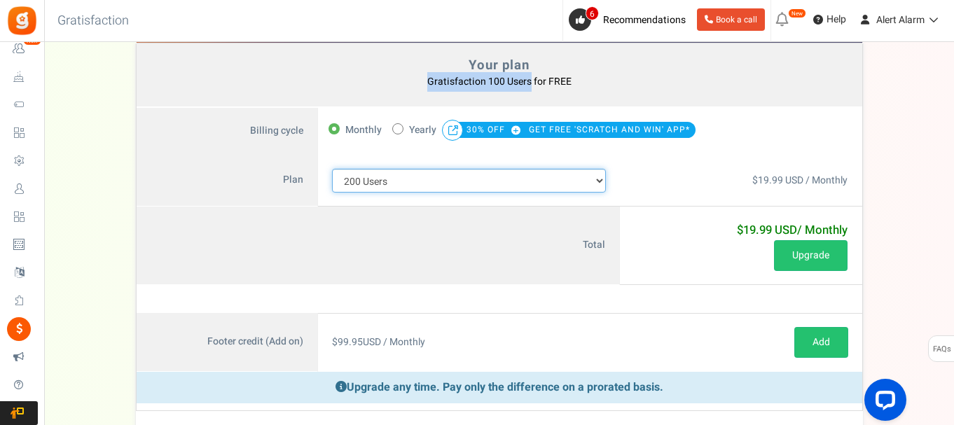
drag, startPoint x: 404, startPoint y: 186, endPoint x: 396, endPoint y: 184, distance: 8.0
click at [404, 186] on select "100 Users 200 Users 500 Users 1000 Users 2000 Users 3000 Users 4000 Users 5000 …" at bounding box center [469, 181] width 275 height 24
select select "710"
click at [332, 169] on select "100 Users 200 Users 500 Users 1000 Users 2000 Users 3000 Users 4000 Users 5000 …" at bounding box center [469, 181] width 275 height 24
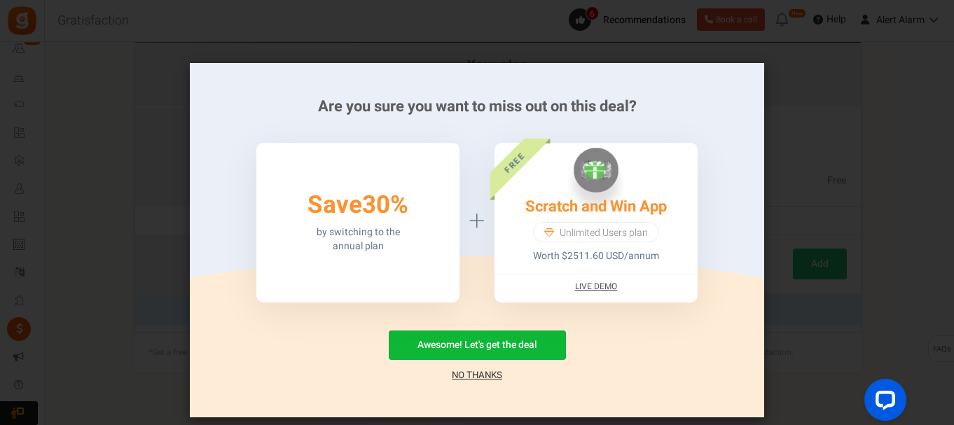
click at [497, 375] on link "No Thanks" at bounding box center [477, 375] width 50 height 14
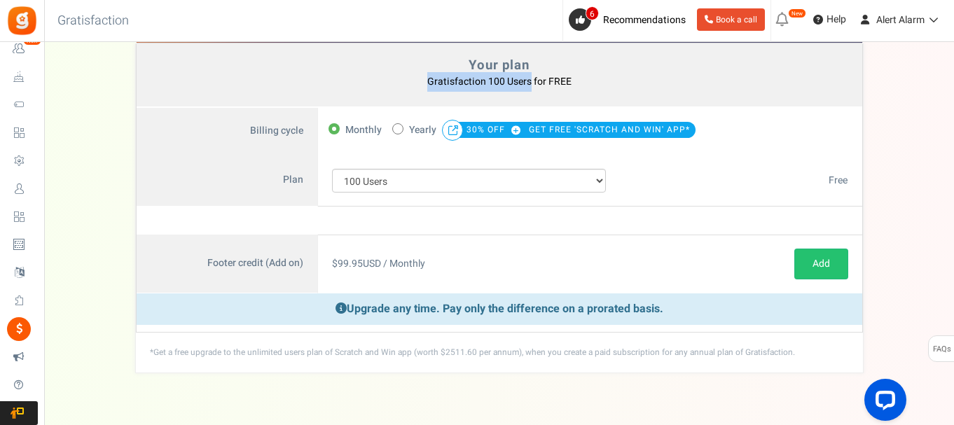
click at [400, 128] on span at bounding box center [397, 128] width 11 height 11
click at [400, 128] on input "50% OFF Limited time offer! Yearly 30% OFF GET FREE 'SCRATCH AND WIN' APP*" at bounding box center [396, 127] width 9 height 9
radio input "true"
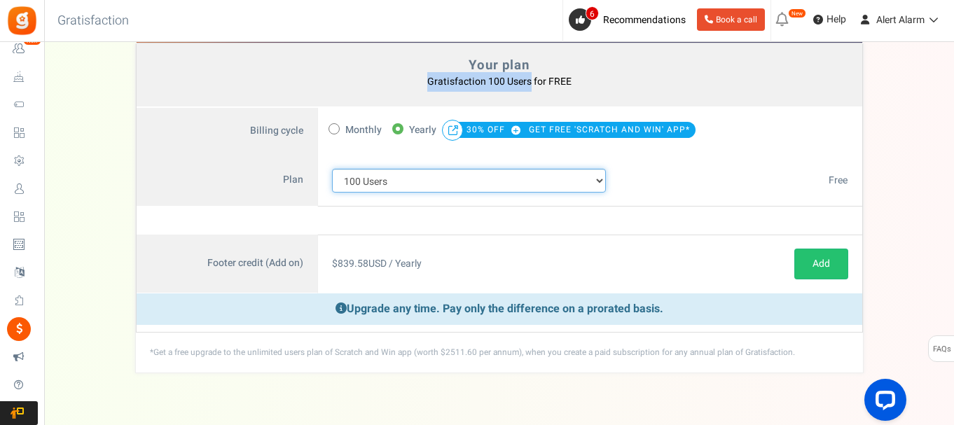
click at [473, 184] on select "100 Users 200 Users 500 Users 1000 Users 2000 Users 3000 Users 4000 Users 5000 …" at bounding box center [469, 181] width 275 height 24
select select "883"
click at [332, 169] on select "100 Users 200 Users 500 Users 1000 Users 2000 Users 3000 Users 4000 Users 5000 …" at bounding box center [469, 181] width 275 height 24
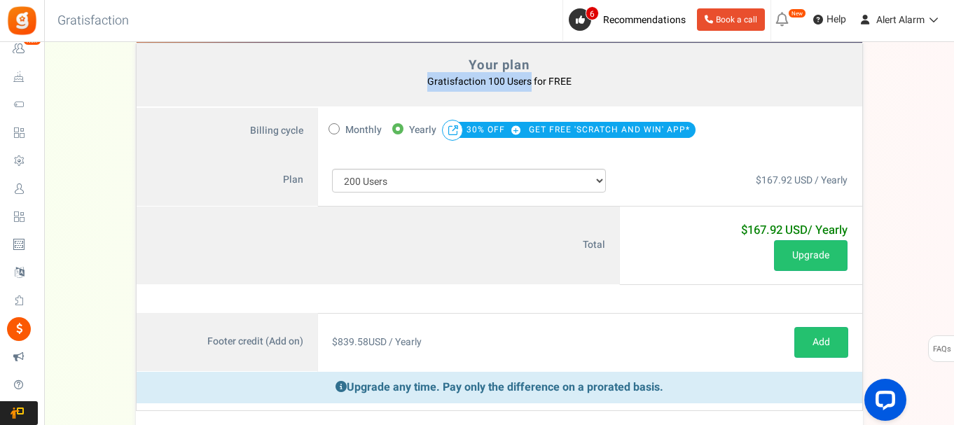
click at [333, 129] on icon at bounding box center [334, 129] width 4 height 4
click at [333, 129] on input "Monthly" at bounding box center [333, 127] width 9 height 9
radio input "true"
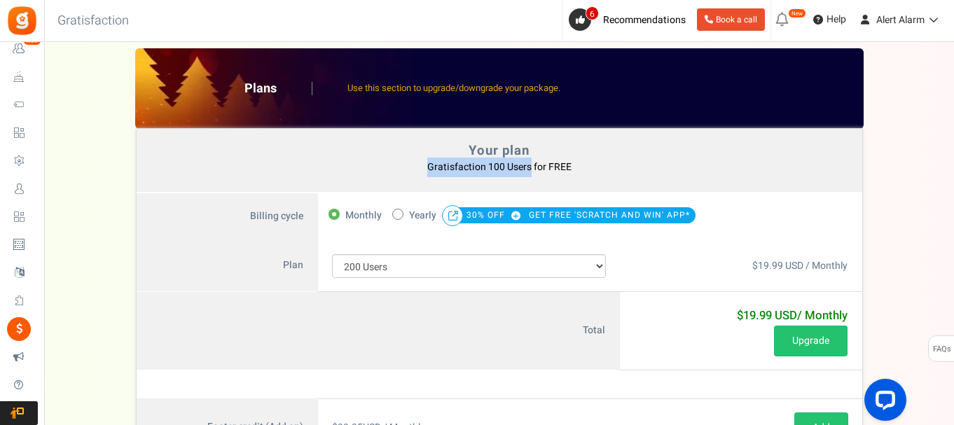
scroll to position [0, 0]
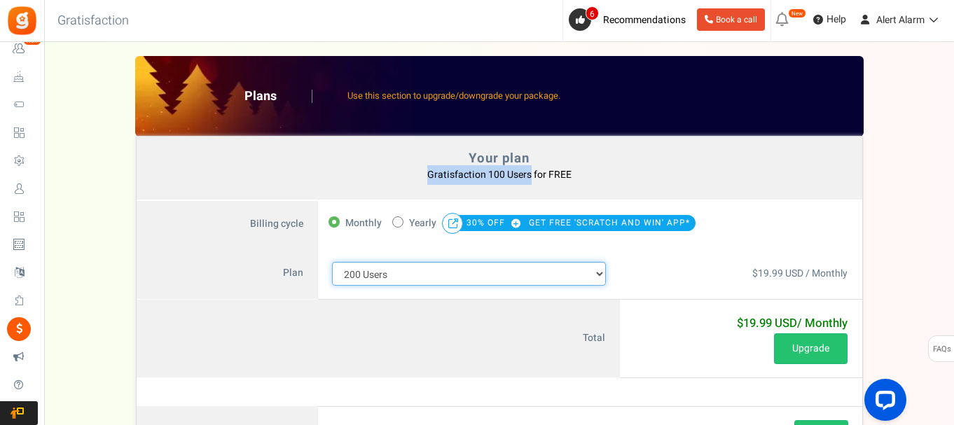
click at [453, 272] on select "100 Users 200 Users 500 Users 1000 Users 2000 Users 3000 Users 4000 Users 5000 …" at bounding box center [469, 274] width 275 height 24
select select "880"
click at [332, 262] on select "100 Users 200 Users 500 Users 1000 Users 2000 Users 3000 Users 4000 Users 5000 …" at bounding box center [469, 274] width 275 height 24
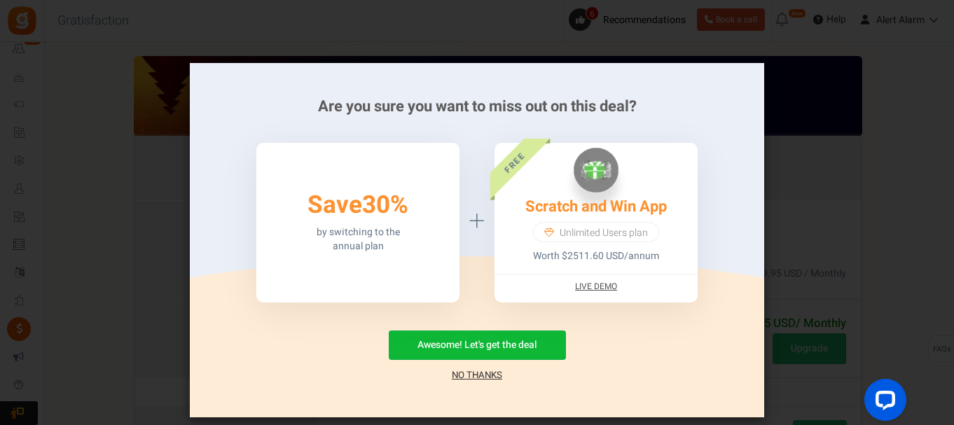
click at [481, 377] on link "No Thanks" at bounding box center [477, 375] width 50 height 14
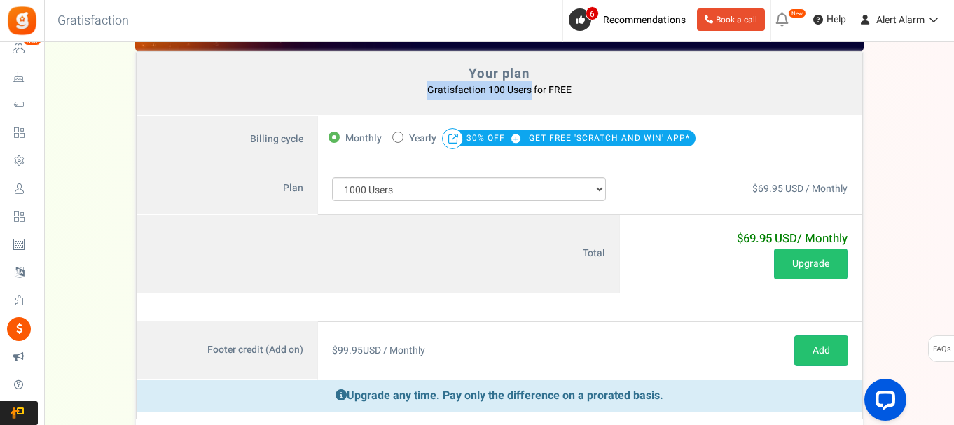
scroll to position [93, 0]
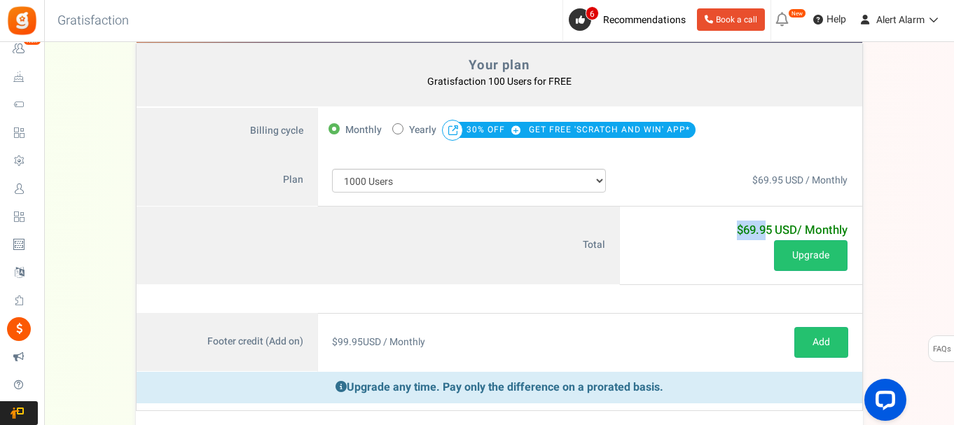
drag, startPoint x: 732, startPoint y: 230, endPoint x: 761, endPoint y: 223, distance: 29.6
click at [761, 223] on div "$69.95 USD / Monthly" at bounding box center [741, 231] width 214 height 20
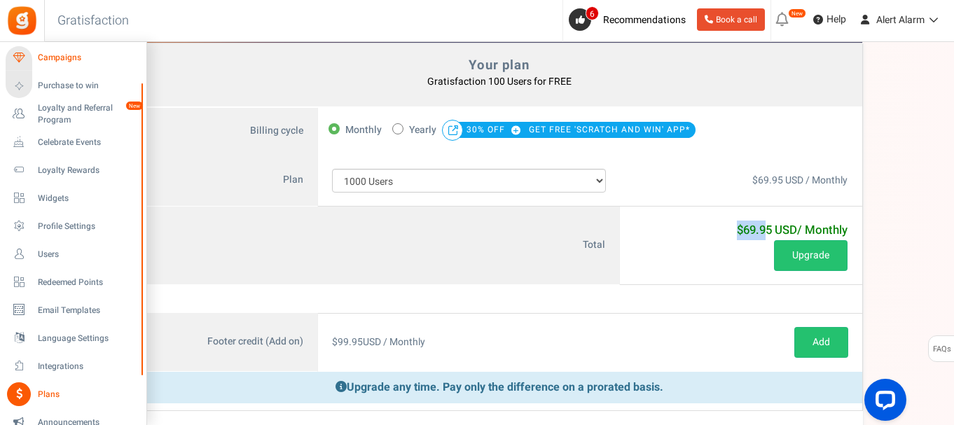
click at [58, 50] on link "Campaigns" at bounding box center [73, 58] width 134 height 24
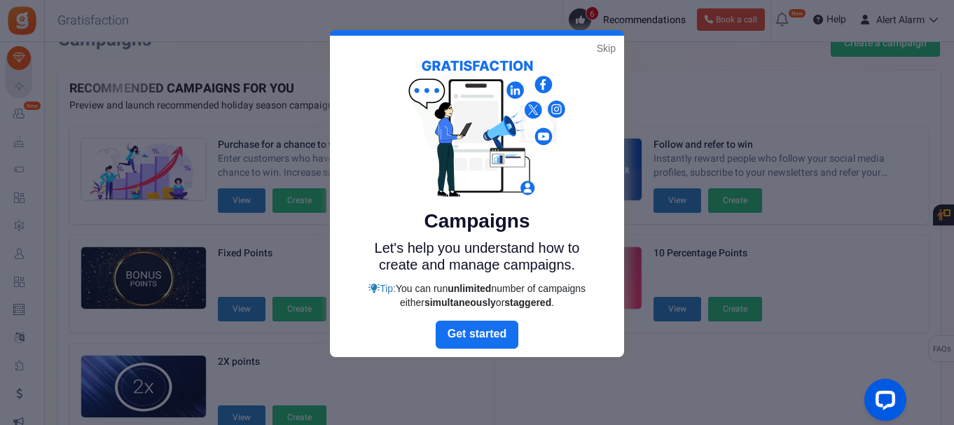
scroll to position [25, 0]
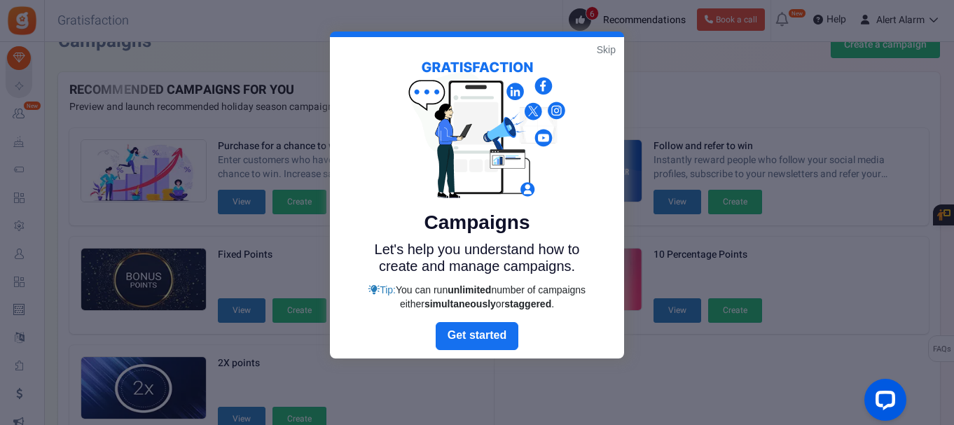
click at [602, 55] on link "Skip" at bounding box center [606, 50] width 19 height 14
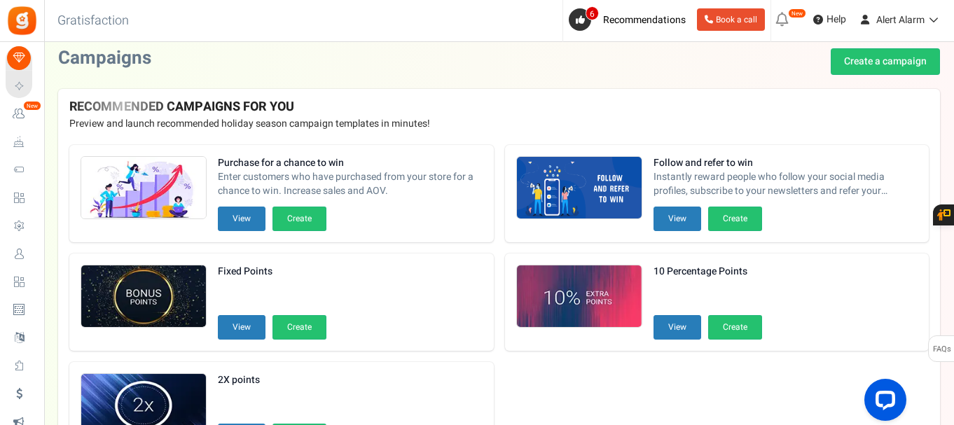
scroll to position [0, 0]
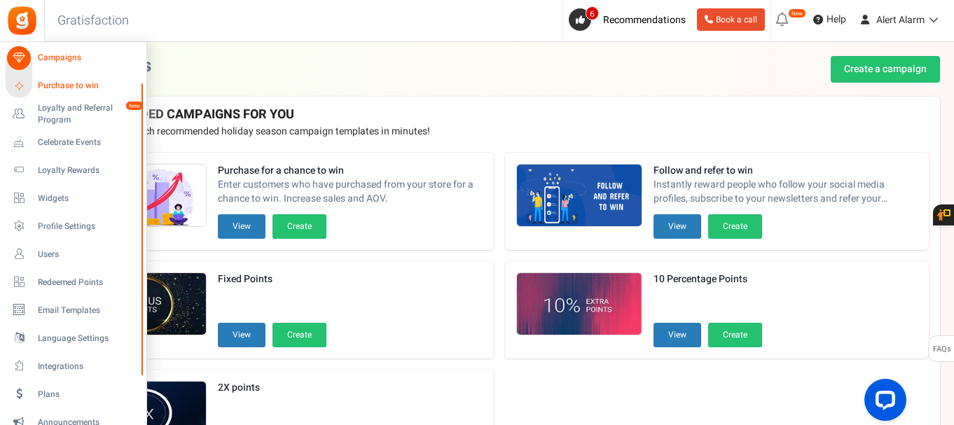
click at [103, 84] on span "Purchase to win" at bounding box center [87, 86] width 98 height 12
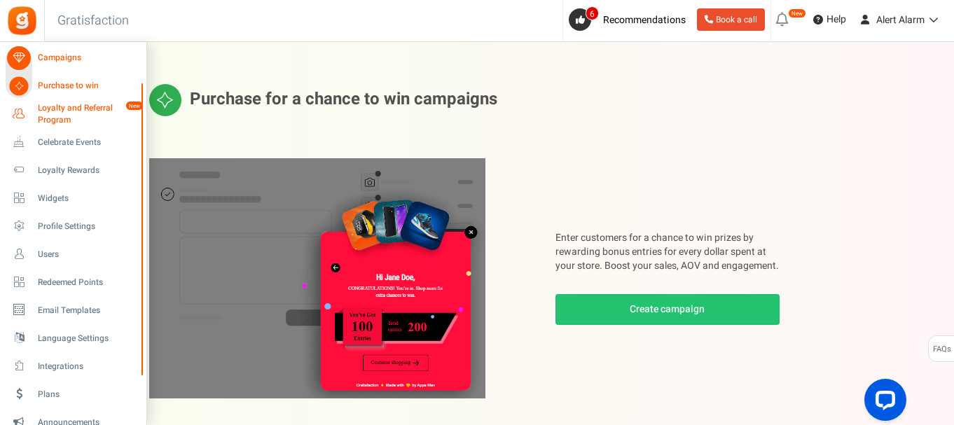
click at [61, 111] on span "Loyalty and Referral Program" at bounding box center [89, 114] width 102 height 24
